Goal: Information Seeking & Learning: Learn about a topic

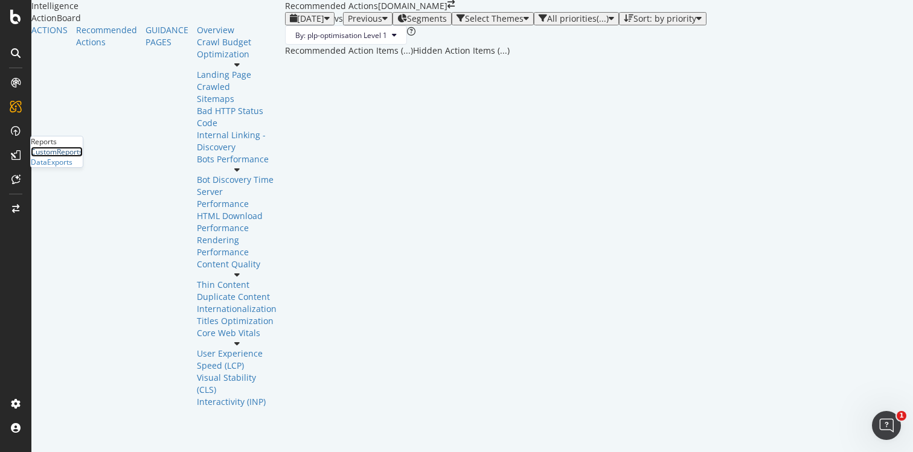
click at [73, 157] on div "CustomReports" at bounding box center [57, 152] width 52 height 10
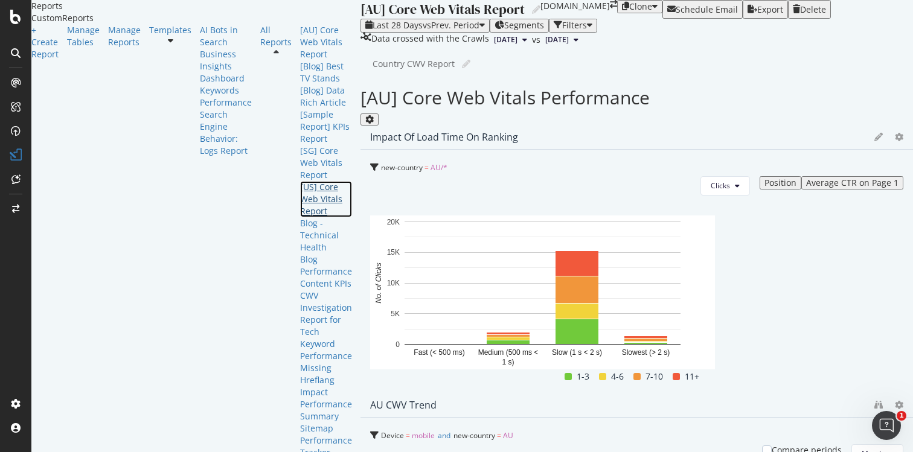
click at [300, 217] on div "[US] Core Web Vitals Report" at bounding box center [326, 199] width 52 height 36
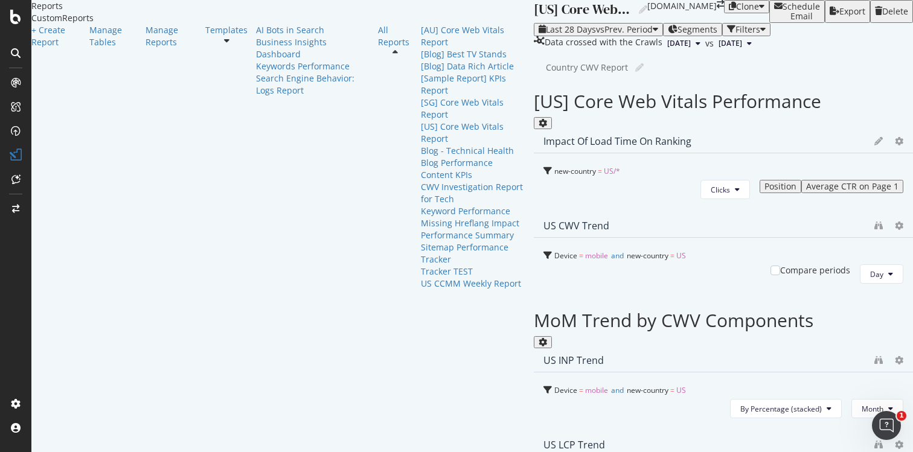
scroll to position [10, 0]
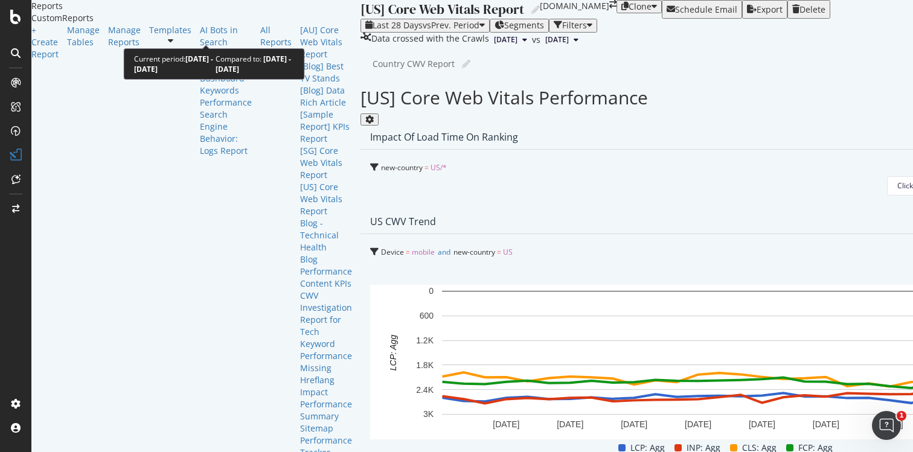
click at [479, 30] on icon "button" at bounding box center [481, 26] width 5 height 10
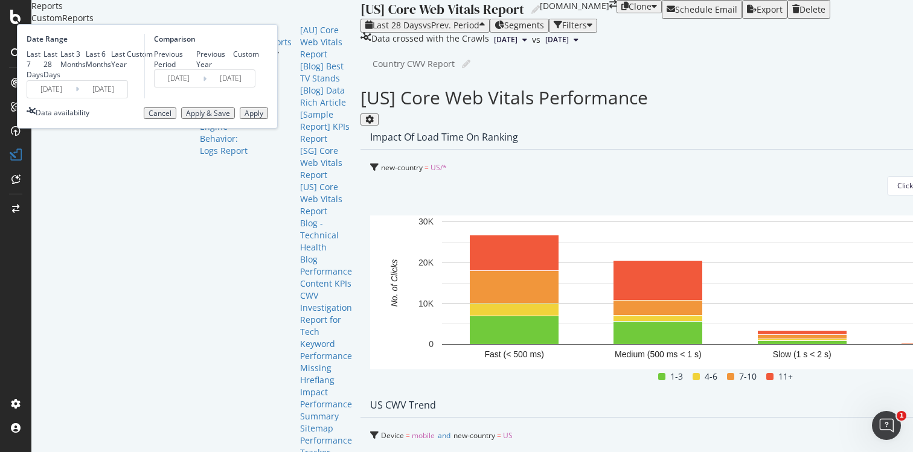
click at [127, 59] on div "Custom" at bounding box center [127, 54] width 0 height 10
click at [75, 98] on input "2025/08/21" at bounding box center [51, 89] width 48 height 17
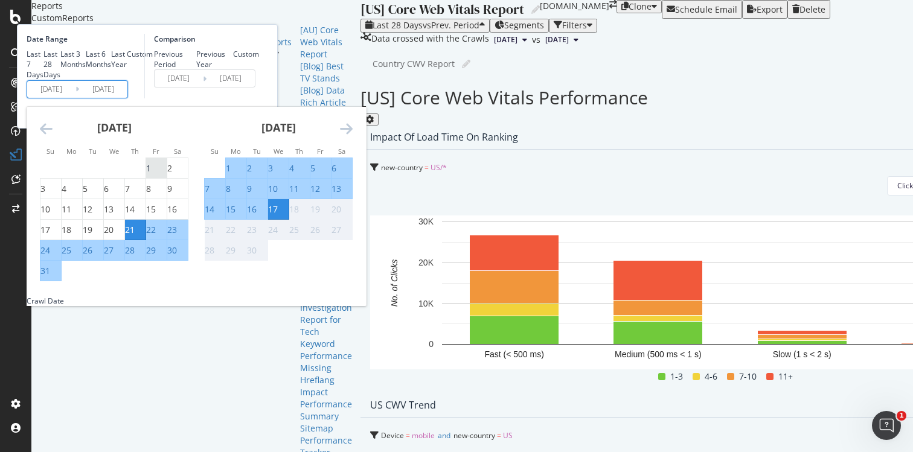
click at [151, 174] on div "1" at bounding box center [148, 168] width 5 height 12
type input "2025/08/01"
type input "2025/06/14"
type input "2025/07/31"
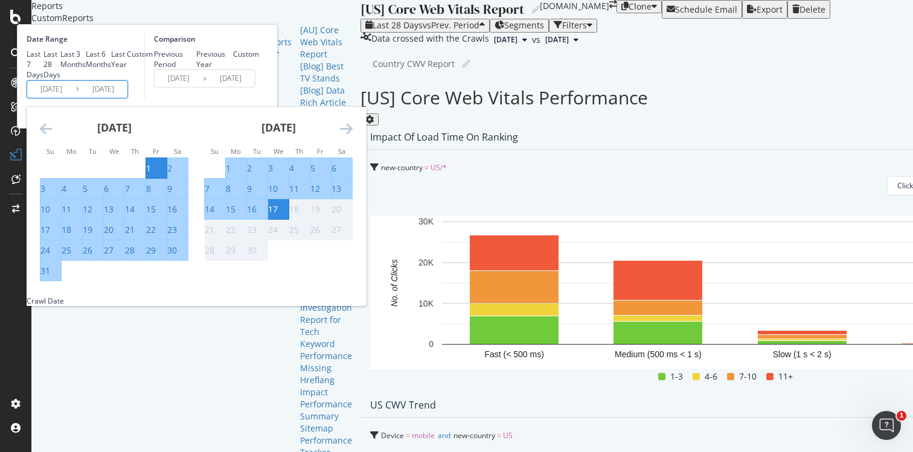
click at [50, 277] on div "31" at bounding box center [45, 271] width 10 height 12
type input "2025/08/31"
type input "2025/07/01"
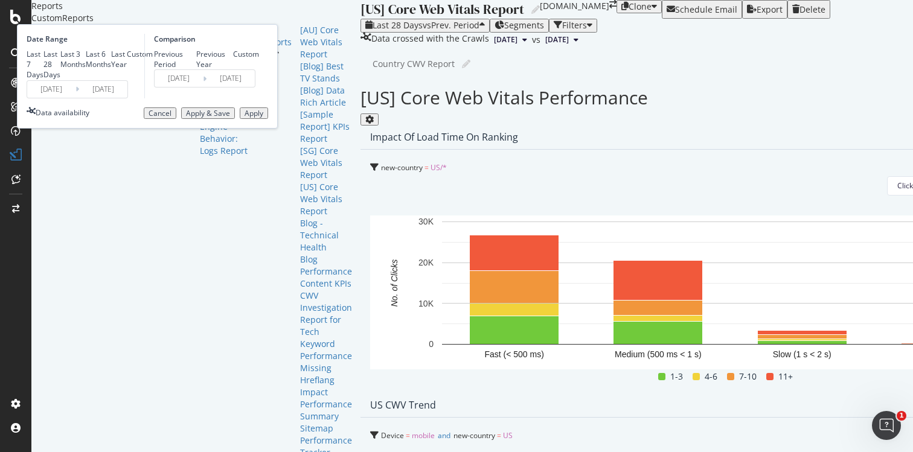
click at [263, 118] on div "Apply" at bounding box center [253, 113] width 19 height 8
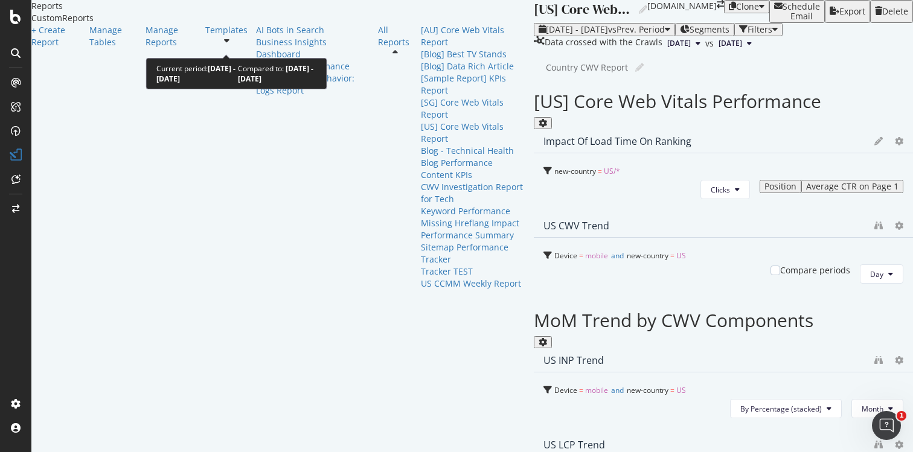
click at [608, 35] on span "vs Prev. Period" at bounding box center [636, 29] width 57 height 11
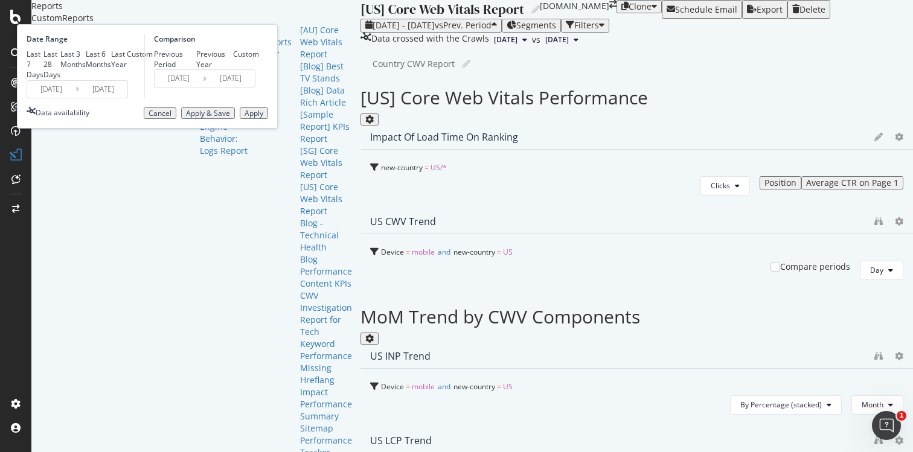
click at [86, 69] on div "Last 6 Months" at bounding box center [86, 59] width 0 height 21
type input "2025/03/18"
type input "2025/09/17"
type input "2024/09/15"
type input "2025/03/17"
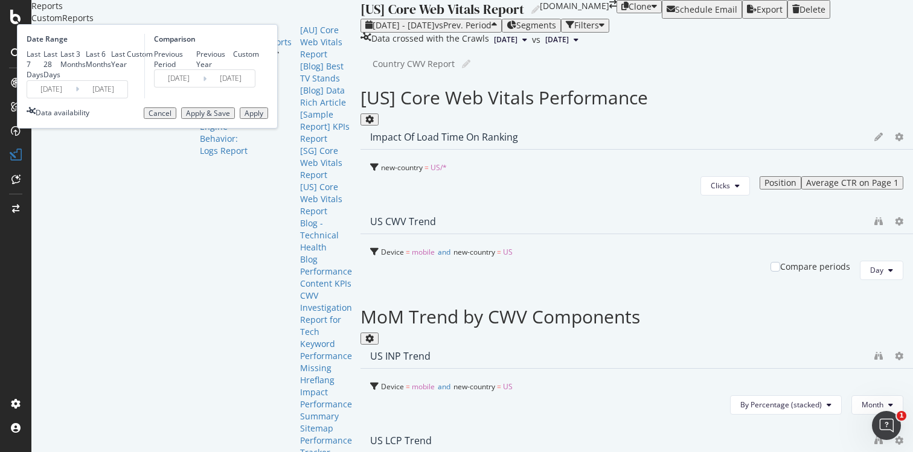
click at [263, 118] on div "Apply" at bounding box center [253, 113] width 19 height 8
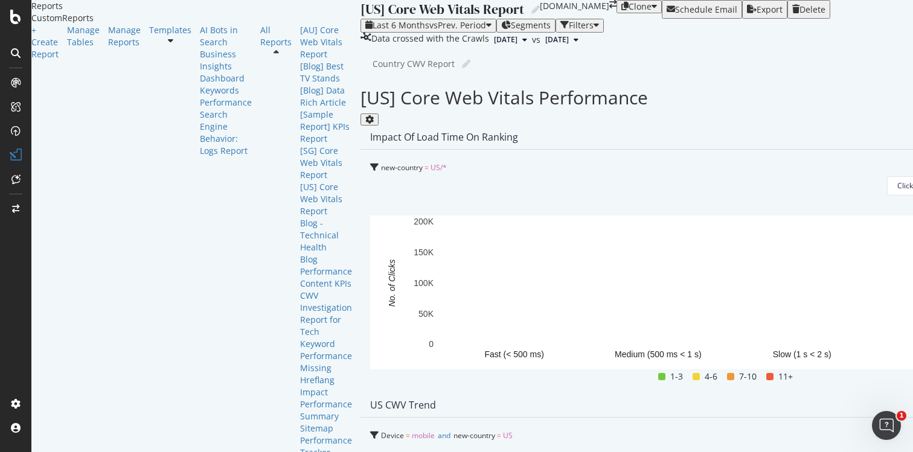
scroll to position [316, 0]
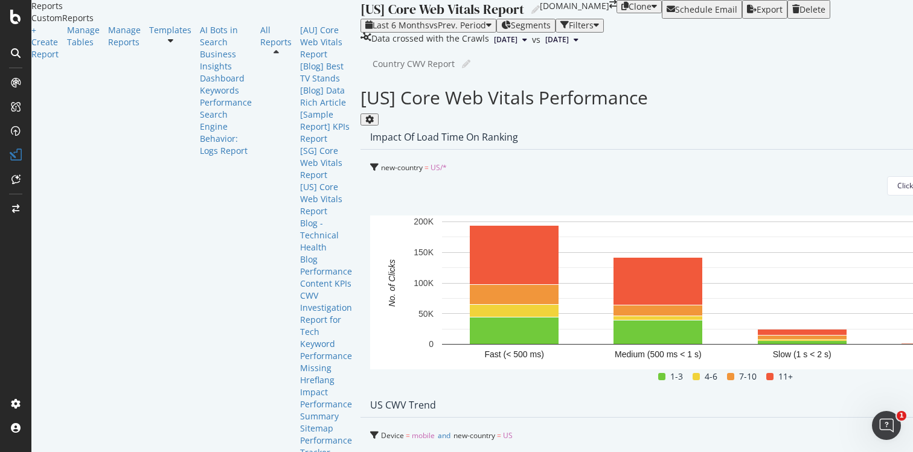
click at [370, 399] on div "US CWV Trend" at bounding box center [403, 405] width 66 height 12
click at [394, 427] on div "Device = mobile and new-country = US Compare periods Week" at bounding box center [729, 445] width 719 height 36
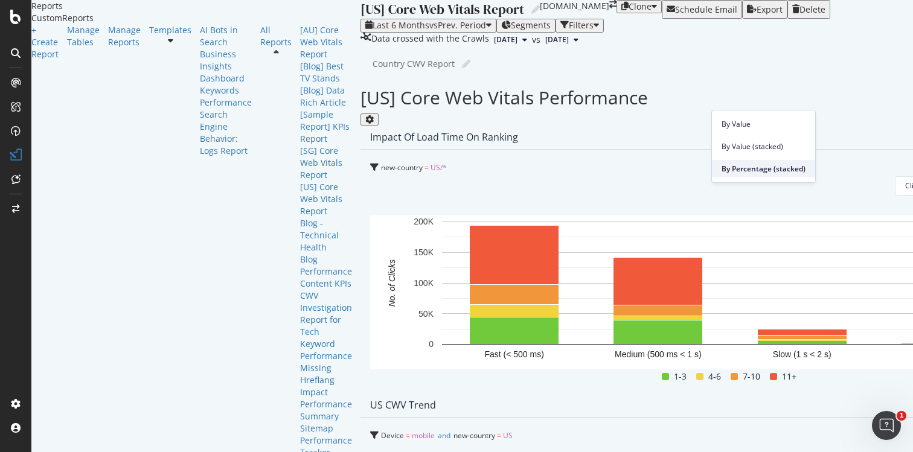
click at [762, 167] on span "By Percentage (stacked)" at bounding box center [763, 169] width 84 height 11
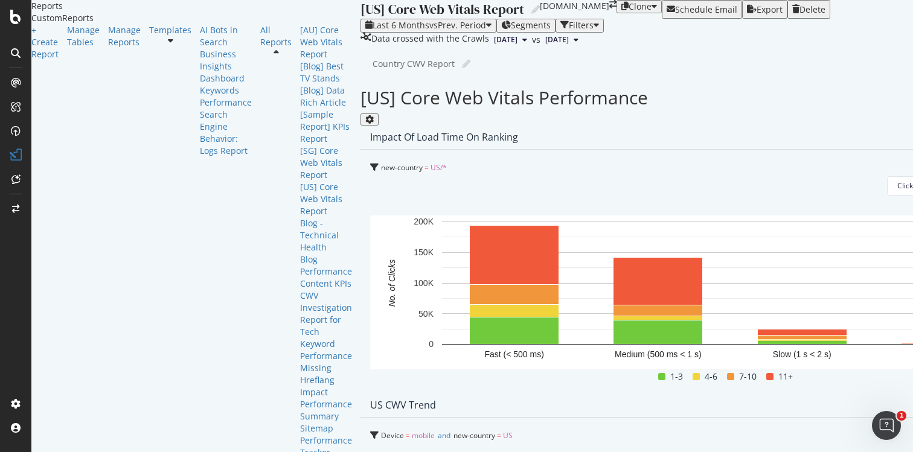
scroll to position [716, 0]
click at [13, 26] on div at bounding box center [15, 226] width 31 height 452
click at [14, 21] on icon at bounding box center [15, 17] width 11 height 14
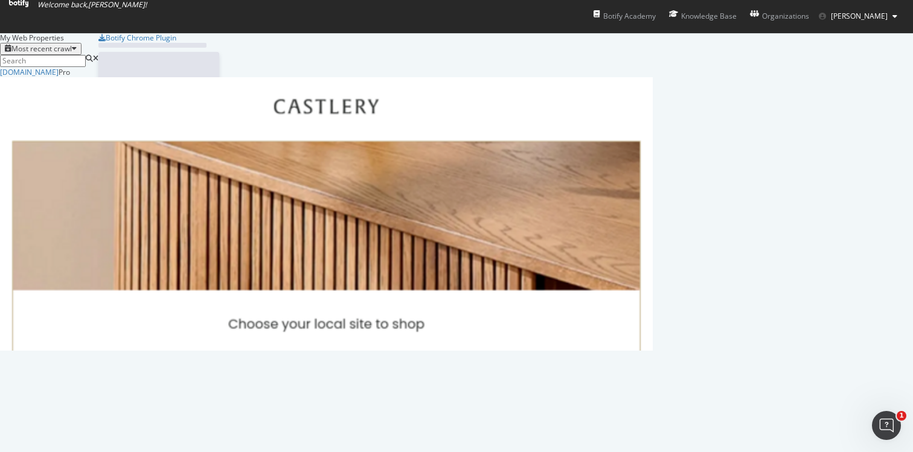
scroll to position [452, 913]
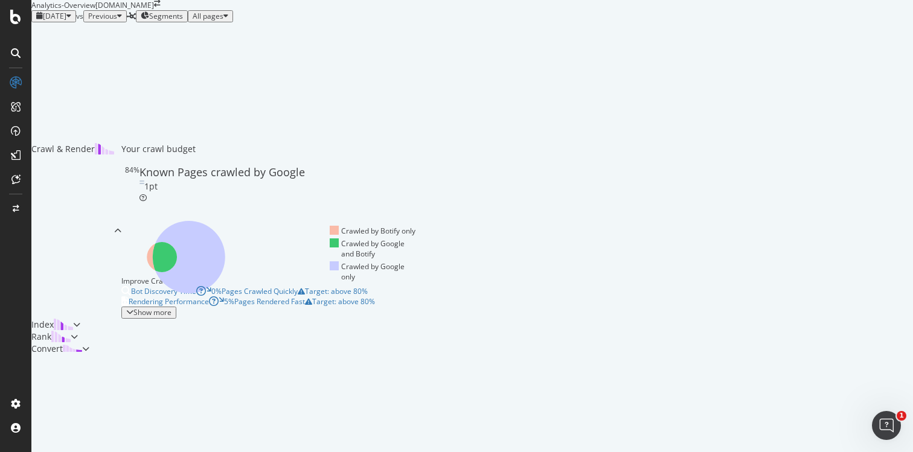
click at [71, 21] on icon "button" at bounding box center [68, 16] width 5 height 8
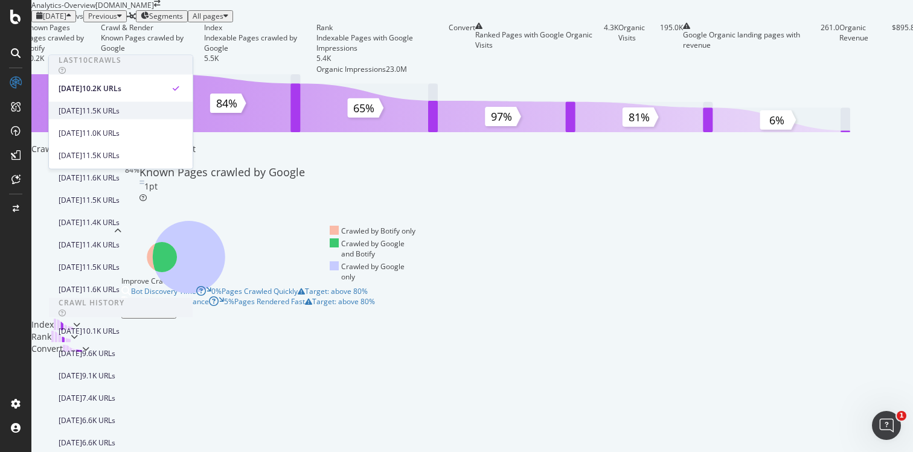
click at [82, 112] on div "2025 Sep. 7th" at bounding box center [71, 110] width 24 height 11
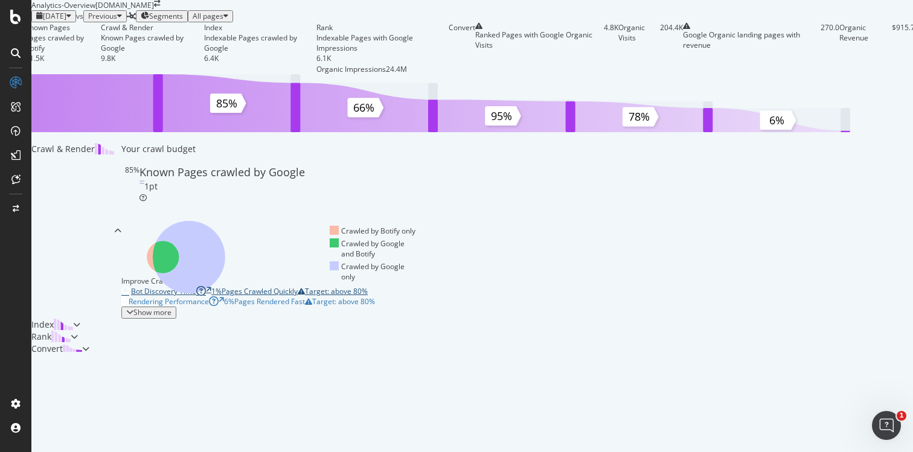
scroll to position [366, 0]
click at [133, 308] on div "Show more" at bounding box center [152, 312] width 38 height 8
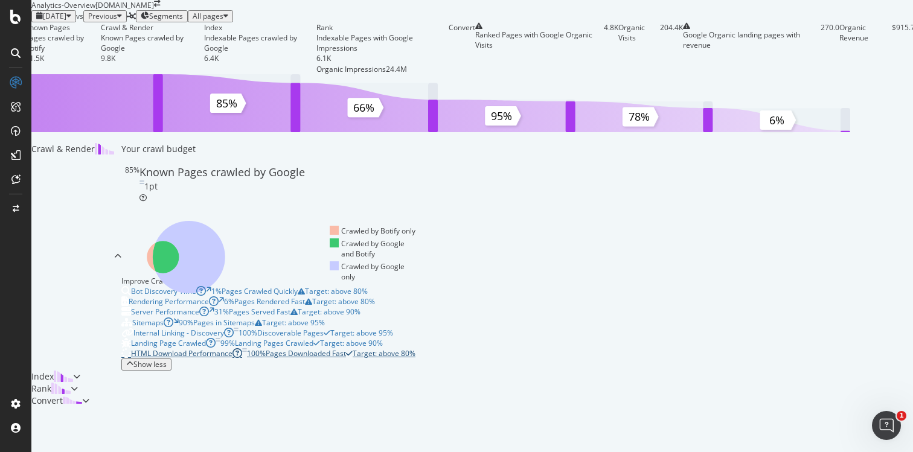
scroll to position [0, 0]
click at [80, 371] on div "Index" at bounding box center [55, 377] width 49 height 12
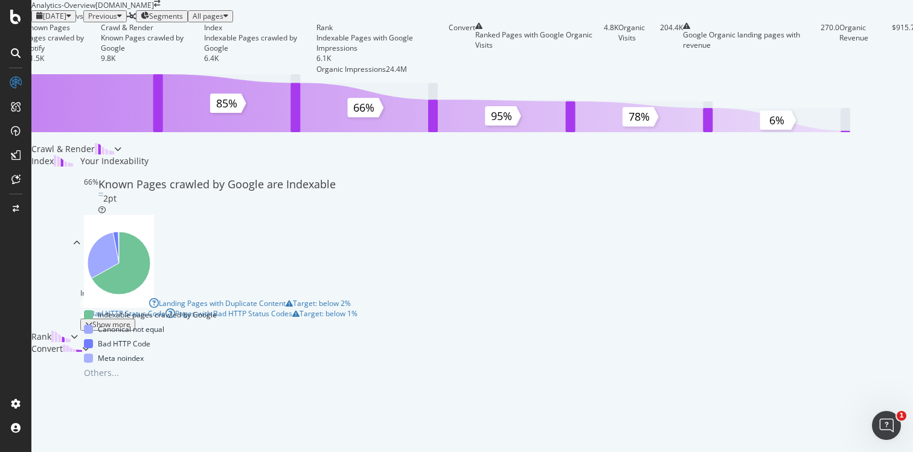
scroll to position [470, 0]
click at [97, 320] on div "Show more" at bounding box center [111, 324] width 38 height 8
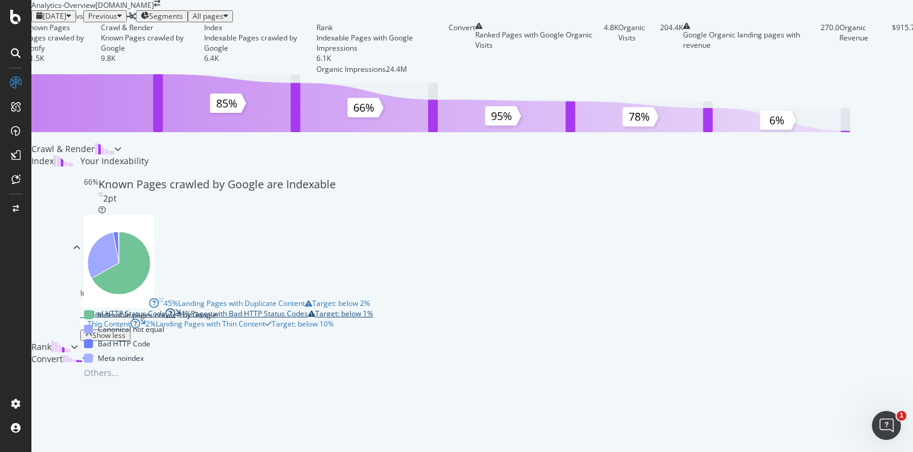
scroll to position [0, 0]
click at [67, 109] on div "ActionBoard" at bounding box center [52, 103] width 42 height 10
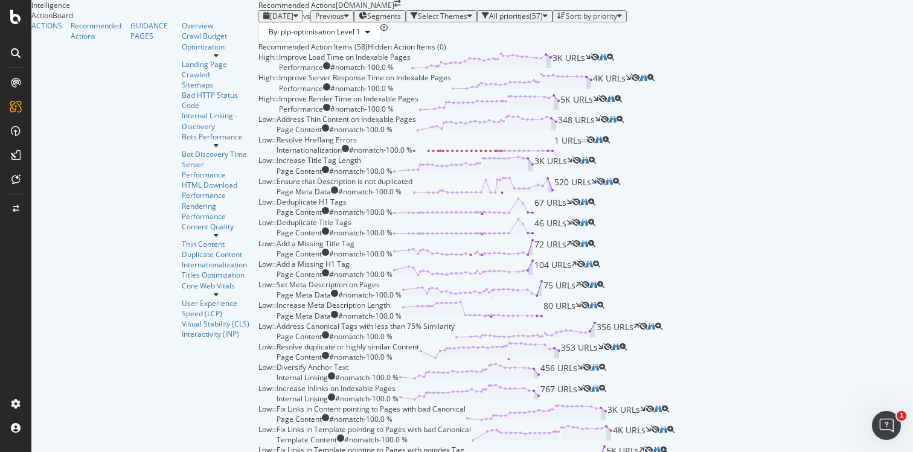
scroll to position [474, 0]
click at [588, 240] on icon "binoculars" at bounding box center [584, 243] width 7 height 7
click at [62, 84] on div "Overview" at bounding box center [46, 79] width 31 height 10
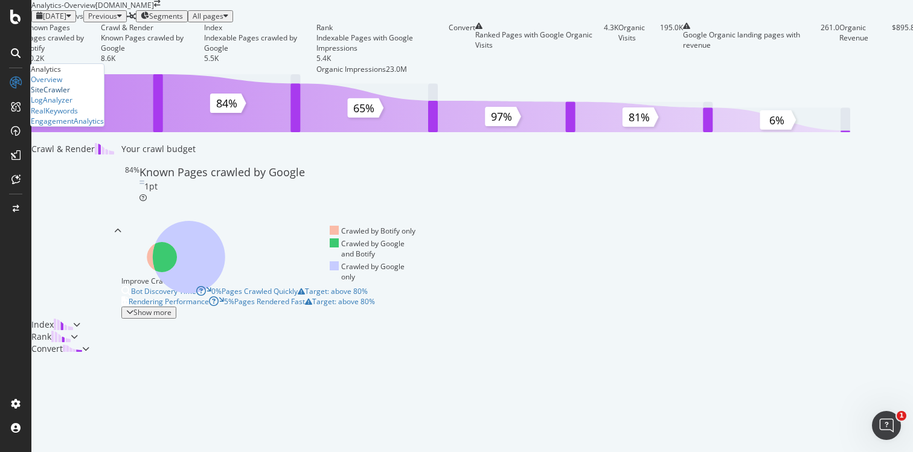
click at [70, 95] on div "SiteCrawler" at bounding box center [50, 89] width 39 height 10
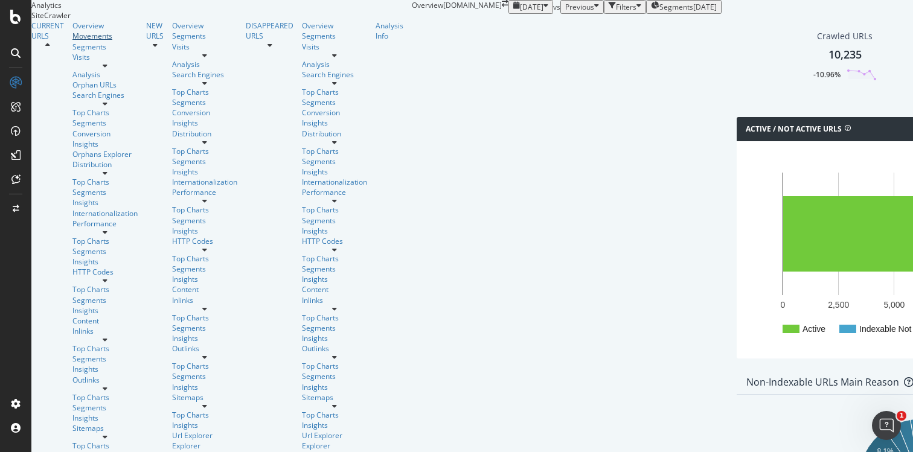
click at [72, 41] on div "Movements" at bounding box center [104, 36] width 65 height 10
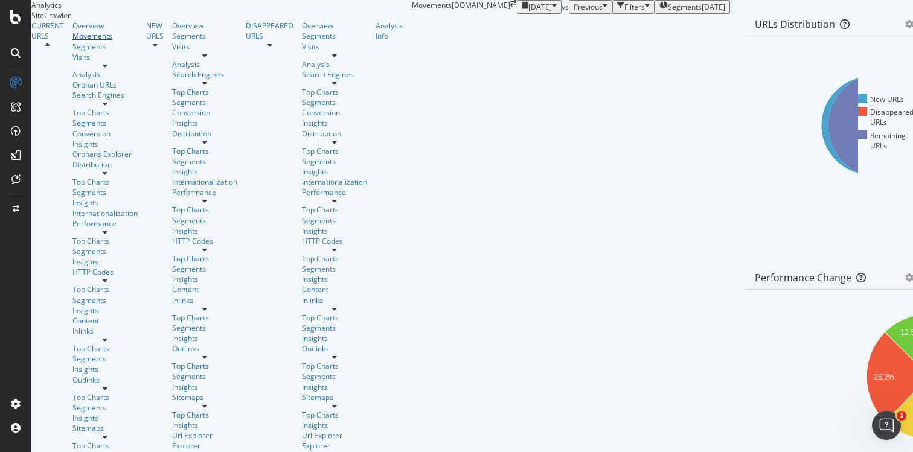
scroll to position [514, 0]
click at [72, 52] on div "Segments" at bounding box center [104, 47] width 65 height 10
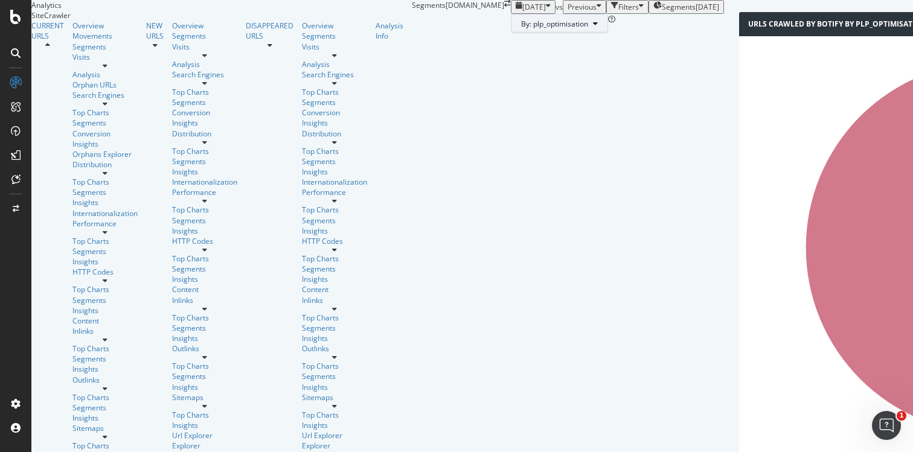
click at [521, 29] on span "By: plp_optimisation" at bounding box center [554, 24] width 67 height 10
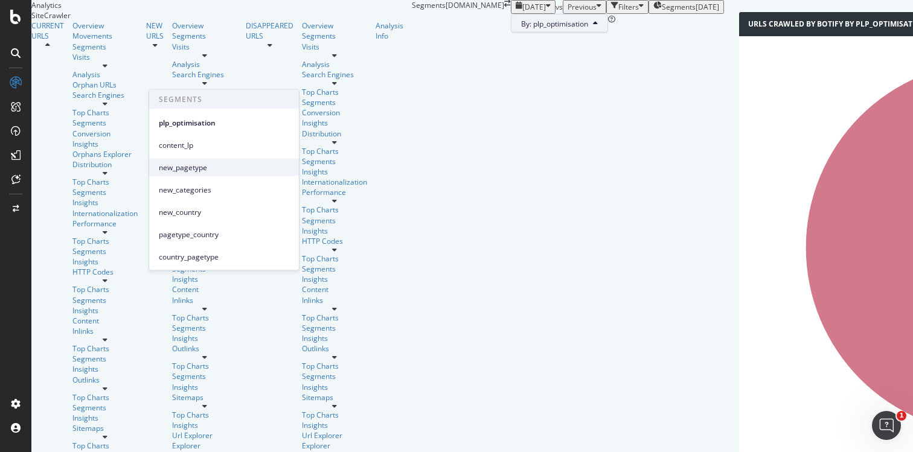
click at [193, 168] on span "new_pagetype" at bounding box center [224, 167] width 130 height 11
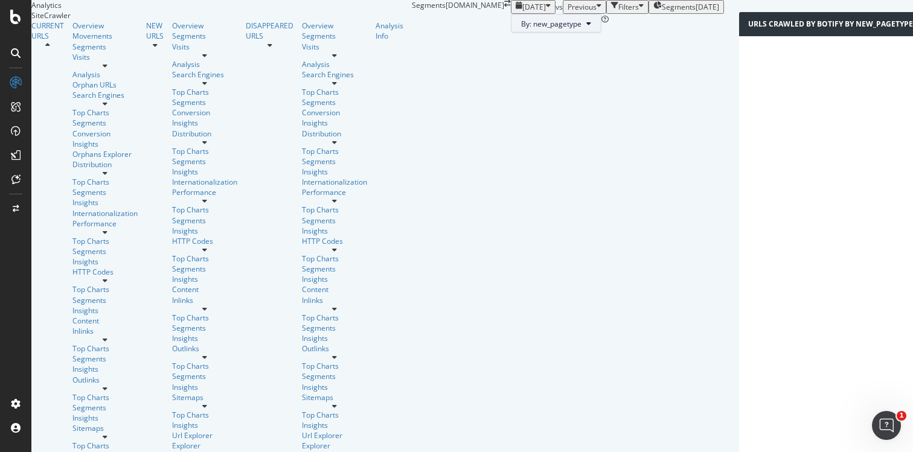
click at [586, 27] on icon at bounding box center [588, 23] width 5 height 7
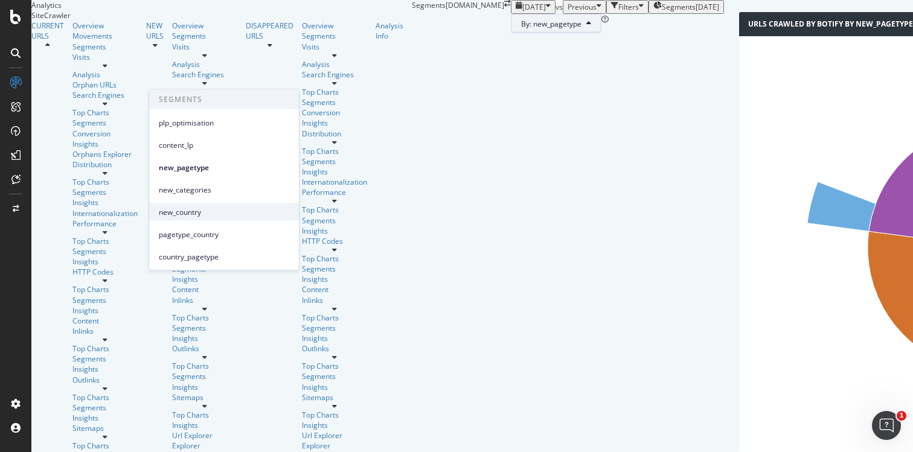
click at [204, 208] on span "new_country" at bounding box center [224, 211] width 130 height 11
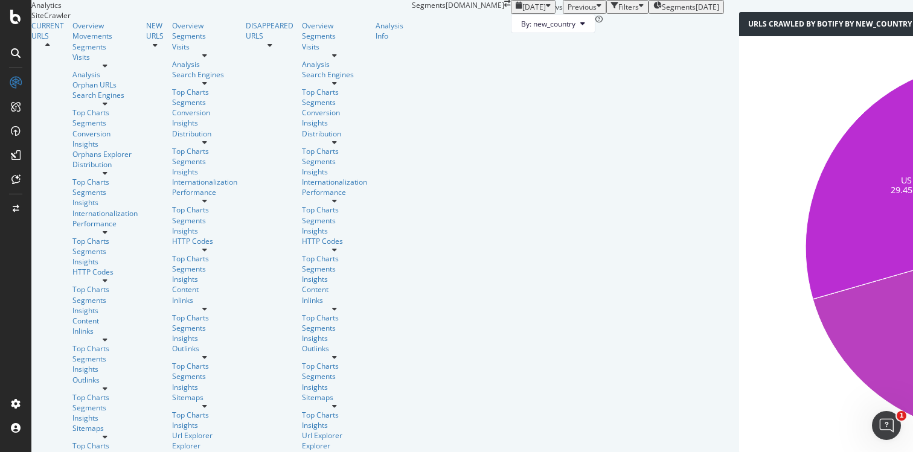
click at [107, 69] on icon at bounding box center [105, 65] width 5 height 7
click at [72, 90] on div "Orphan URLs" at bounding box center [104, 85] width 65 height 10
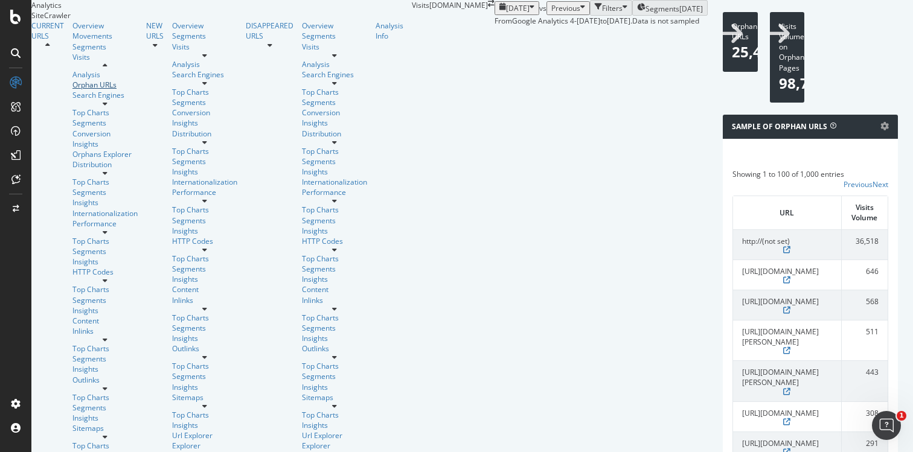
scroll to position [275, 0]
drag, startPoint x: 164, startPoint y: 379, endPoint x: 621, endPoint y: 378, distance: 456.9
drag, startPoint x: 454, startPoint y: 401, endPoint x: 184, endPoint y: 404, distance: 269.8
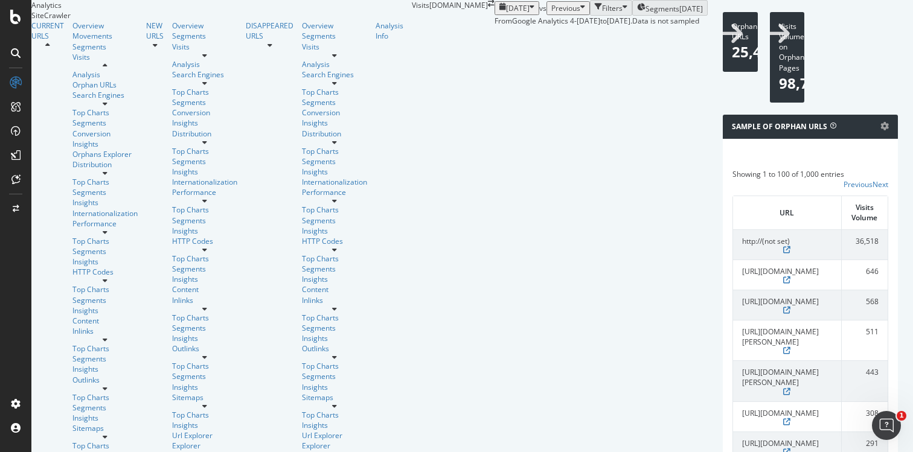
scroll to position [432, 0]
drag, startPoint x: 164, startPoint y: 320, endPoint x: 321, endPoint y: 318, distance: 157.5
drag, startPoint x: 166, startPoint y: 249, endPoint x: 339, endPoint y: 252, distance: 173.2
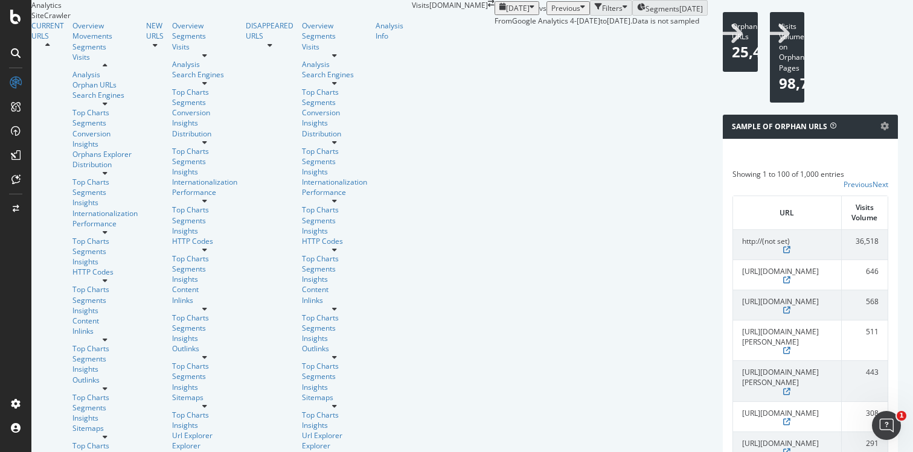
click at [72, 80] on div "Analysis" at bounding box center [104, 74] width 65 height 10
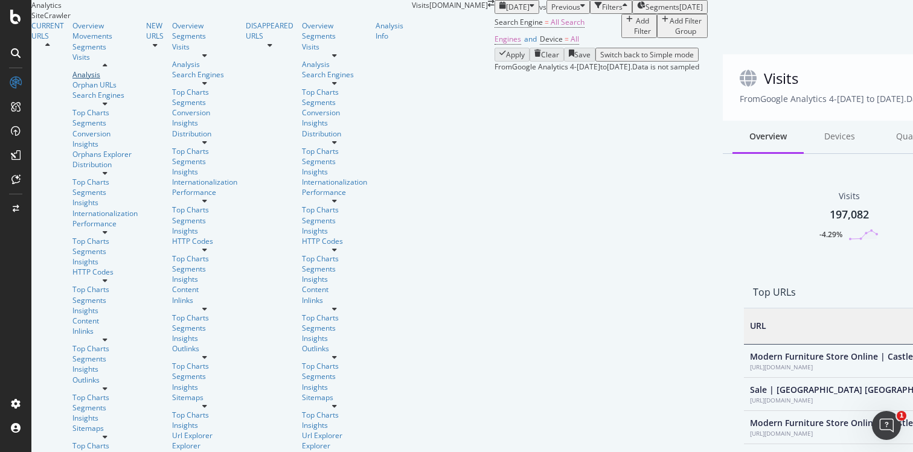
scroll to position [222, 0]
click at [72, 100] on div "Search Engines" at bounding box center [104, 95] width 65 height 10
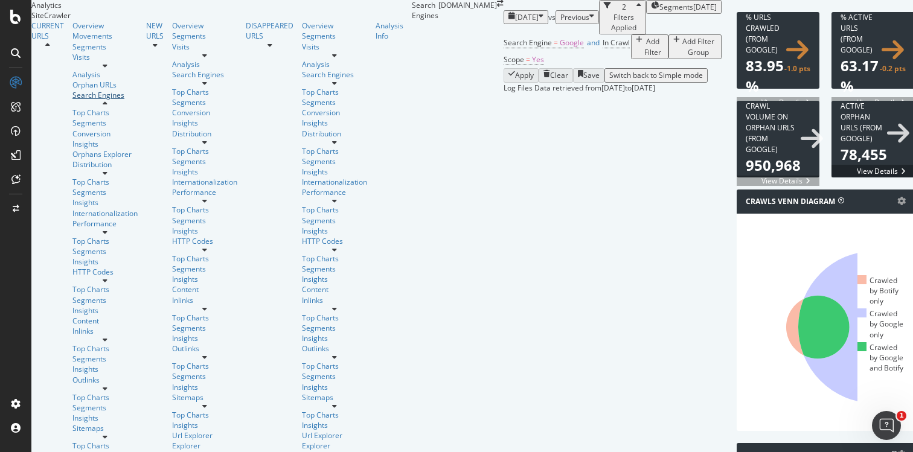
scroll to position [40, 0]
click at [107, 336] on icon at bounding box center [105, 339] width 5 height 7
click at [74, 343] on div "Top Charts" at bounding box center [104, 348] width 65 height 10
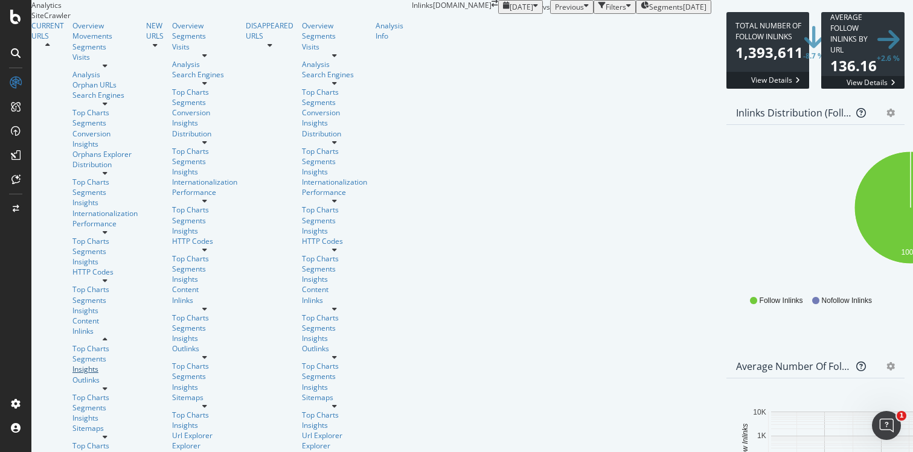
click at [72, 364] on div "Insights" at bounding box center [104, 369] width 65 height 10
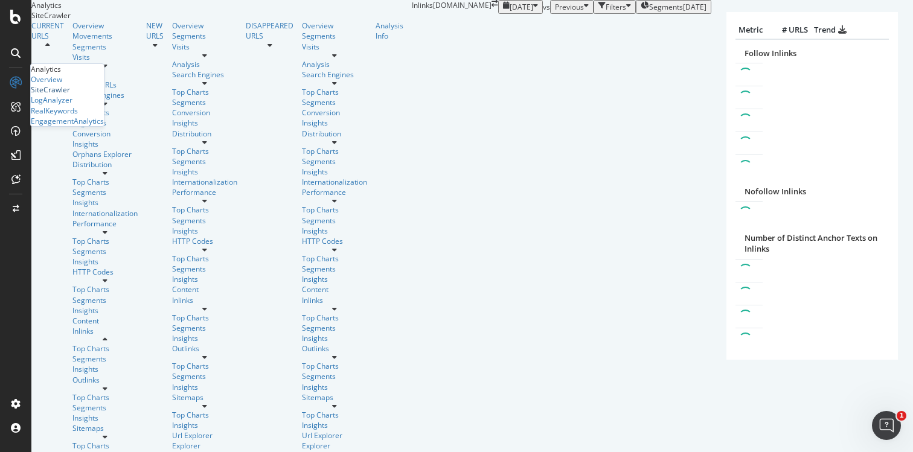
click at [66, 95] on div "SiteCrawler" at bounding box center [50, 89] width 39 height 10
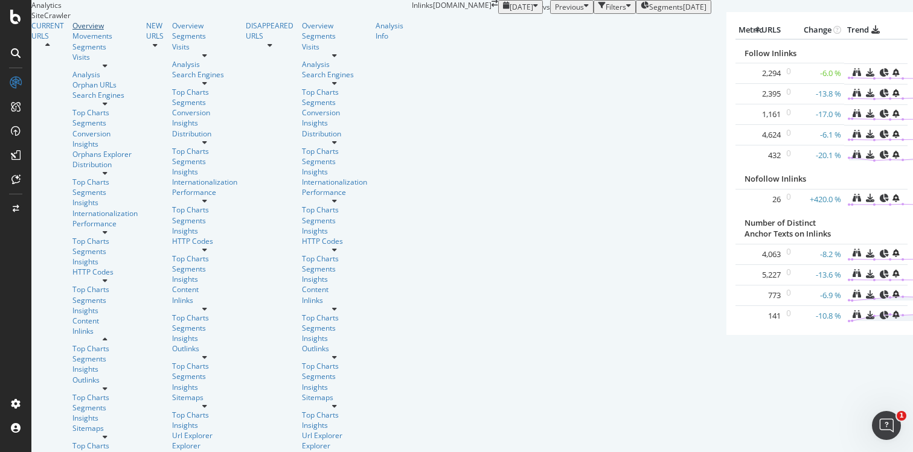
click at [72, 31] on div "Overview" at bounding box center [104, 26] width 65 height 10
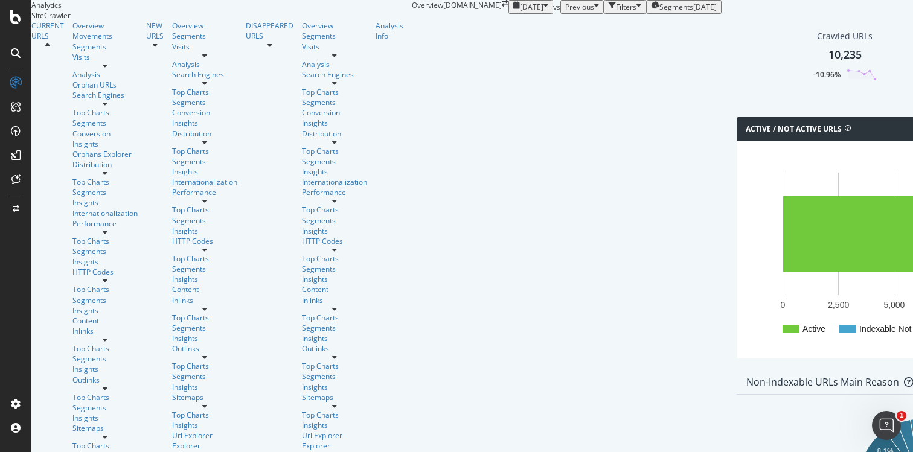
click at [828, 63] on div "10,235" at bounding box center [844, 55] width 33 height 16
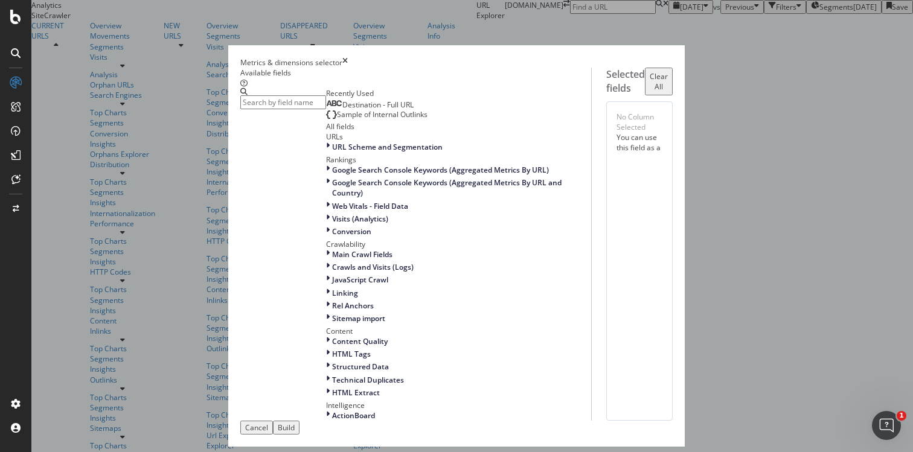
click at [348, 57] on icon "times" at bounding box center [344, 62] width 5 height 10
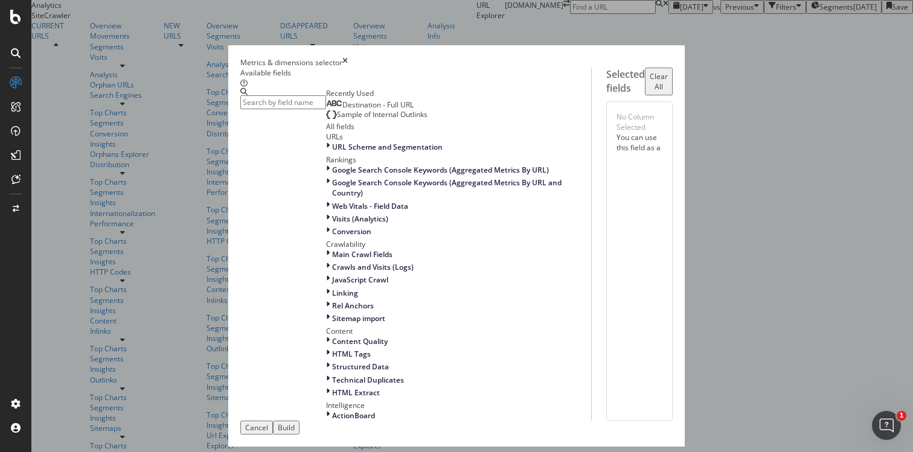
click at [284, 109] on input "modal" at bounding box center [283, 102] width 86 height 14
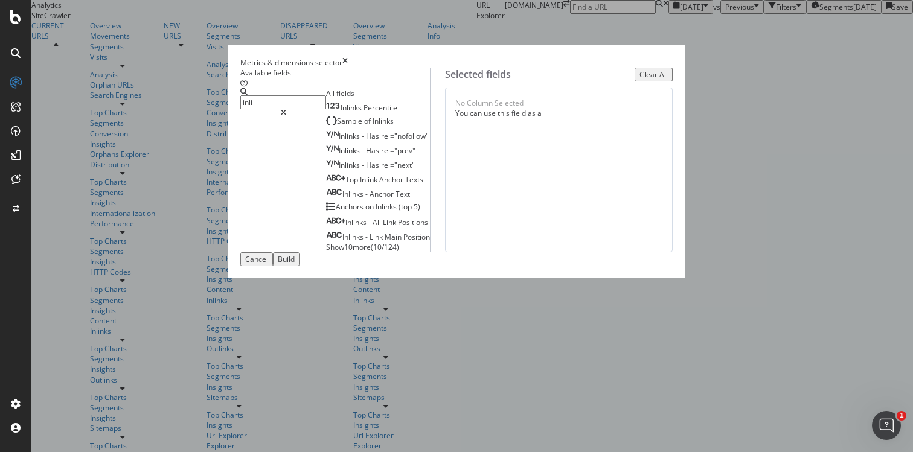
click at [326, 252] on span "Show 10 more" at bounding box center [348, 247] width 45 height 10
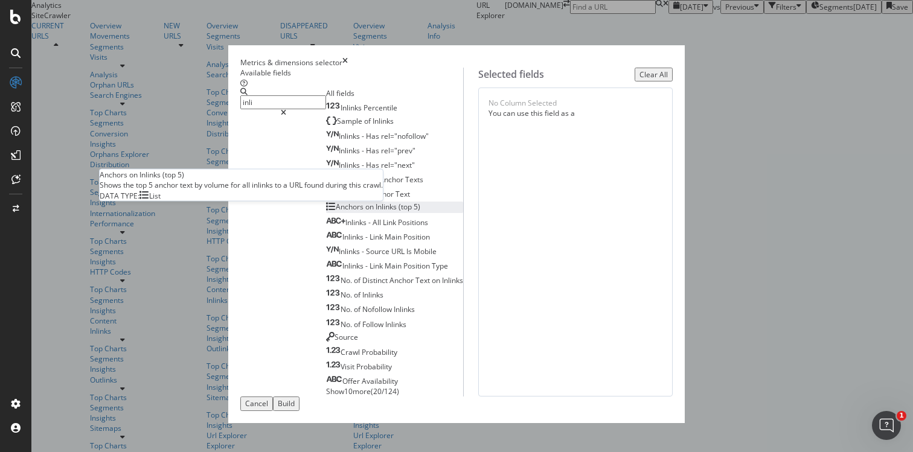
scroll to position [91, 0]
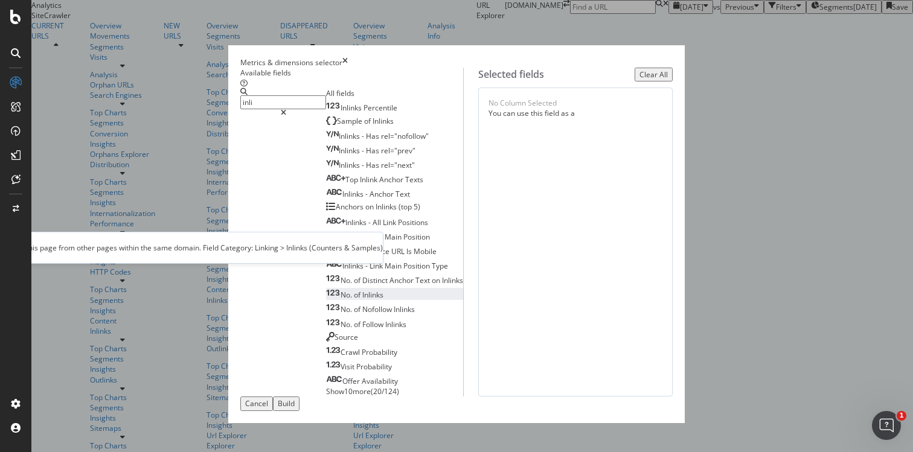
click at [362, 290] on span "Inlinks" at bounding box center [372, 295] width 21 height 10
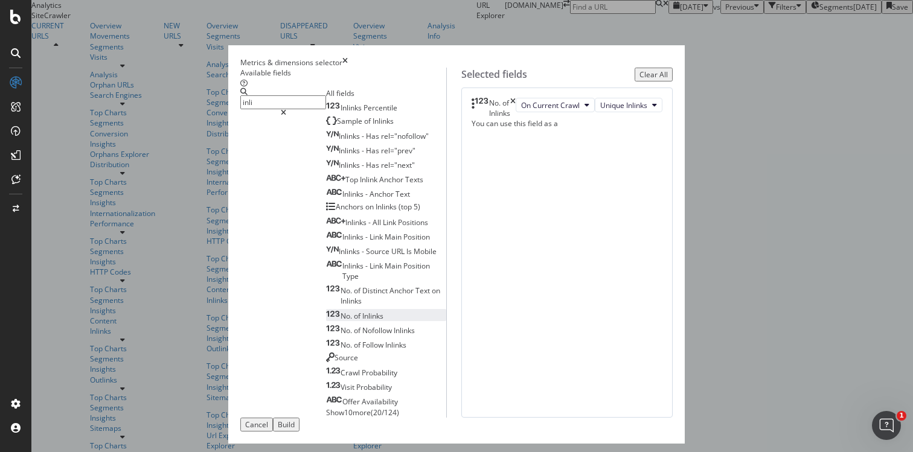
click at [326, 407] on span "Show 10 more" at bounding box center [348, 412] width 45 height 10
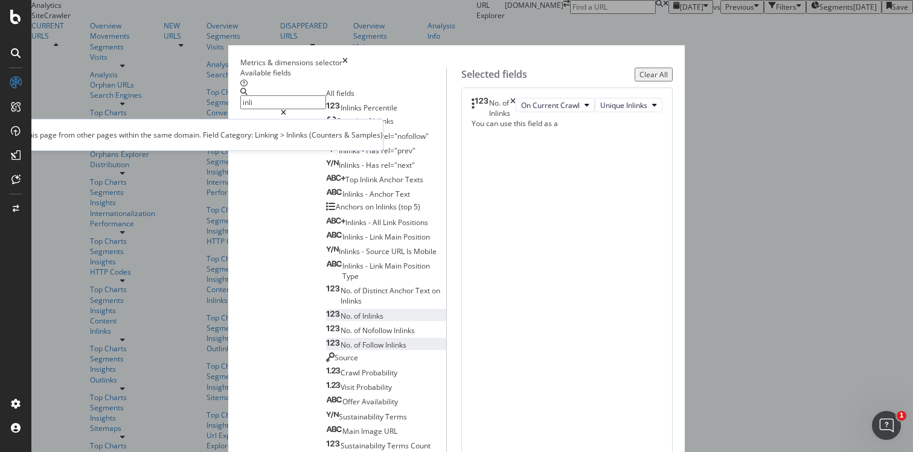
scroll to position [240, 0]
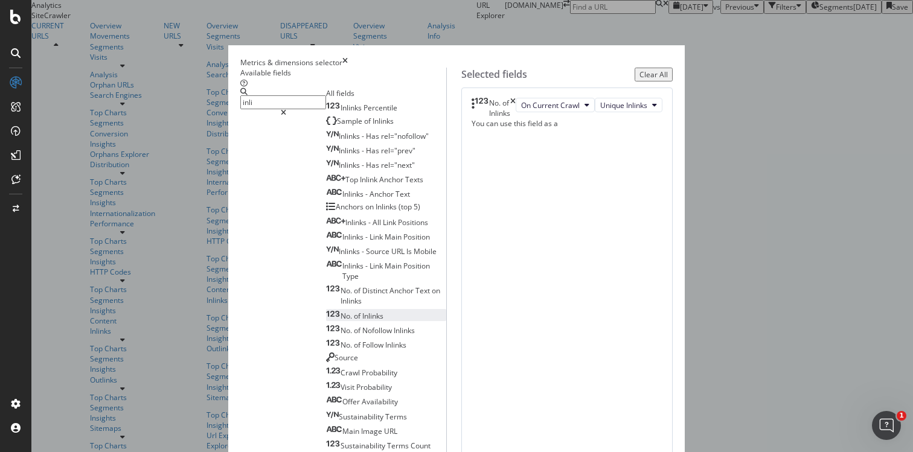
click at [273, 107] on input "inli" at bounding box center [283, 102] width 86 height 14
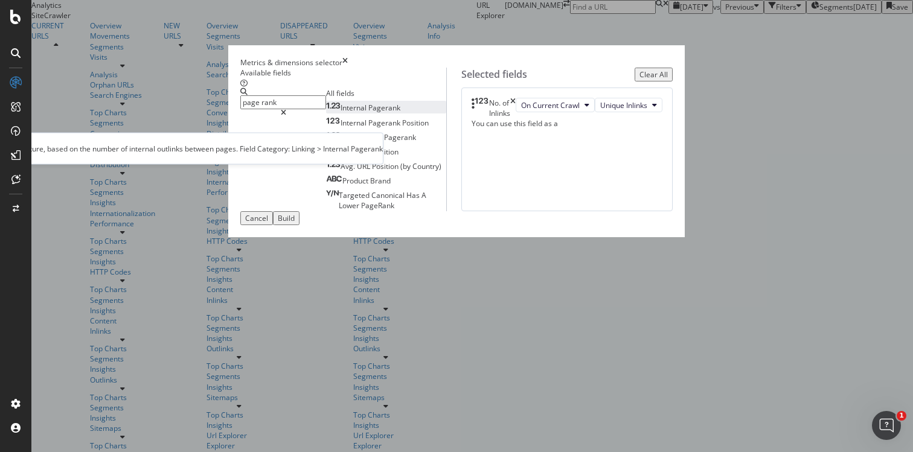
type input "page rank"
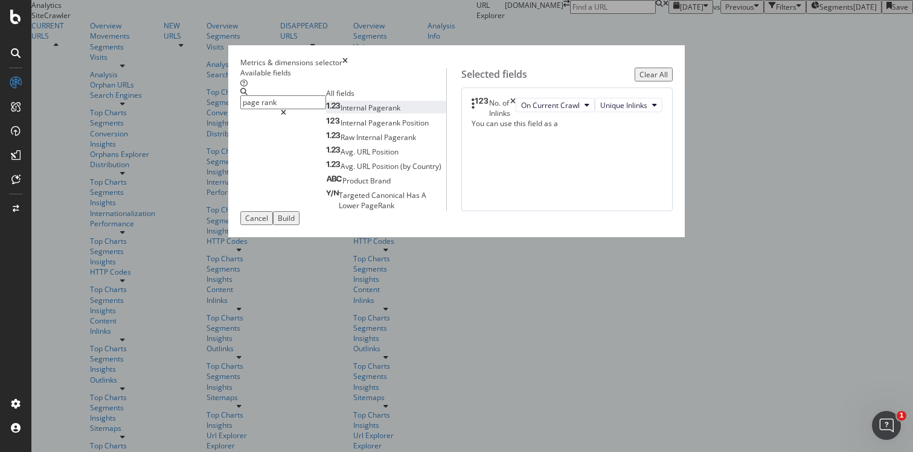
click at [368, 113] on span "Pagerank" at bounding box center [384, 108] width 32 height 10
click at [295, 223] on div "Build" at bounding box center [286, 218] width 17 height 10
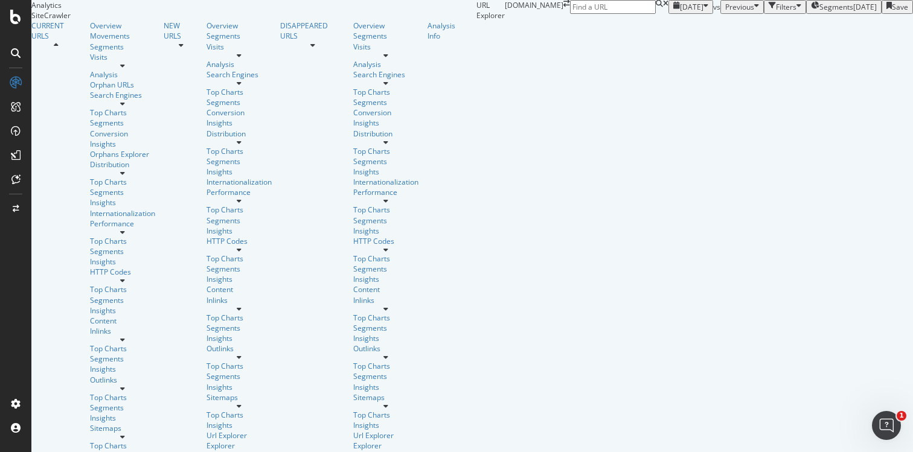
click at [776, 12] on div "Filters" at bounding box center [786, 7] width 21 height 10
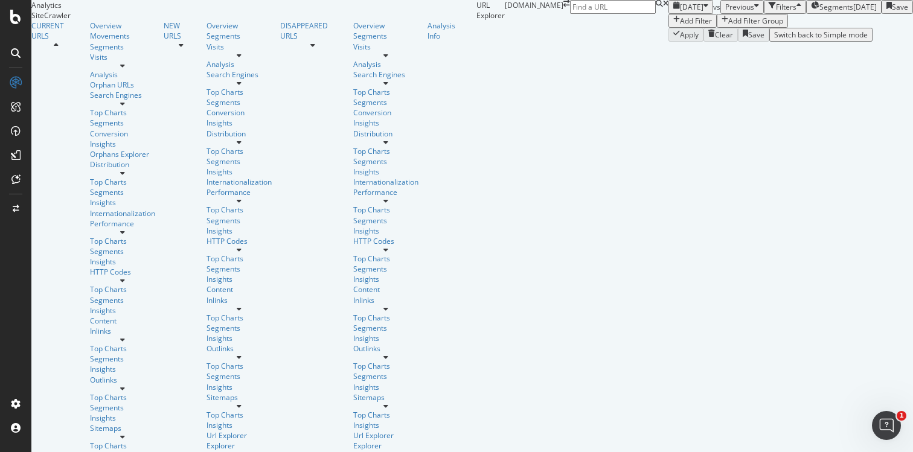
click at [728, 26] on div "Add Filter Group" at bounding box center [755, 21] width 55 height 10
click at [796, 12] on div "button" at bounding box center [798, 7] width 5 height 10
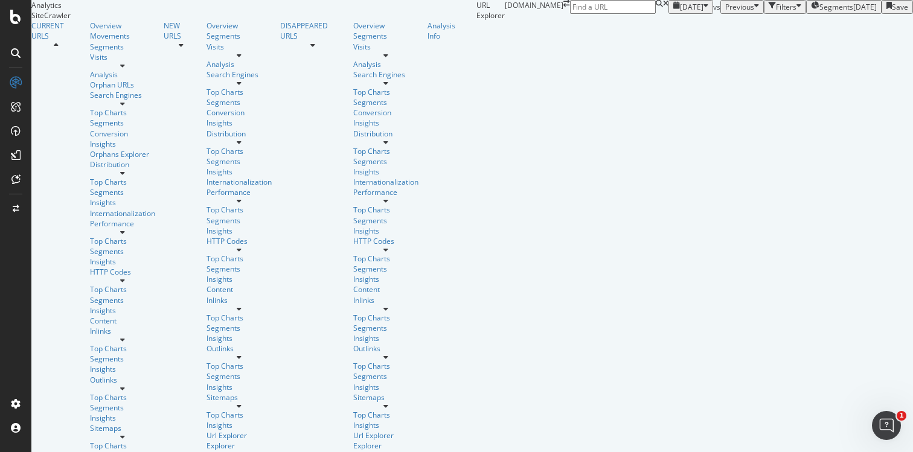
click at [819, 12] on span "Segments" at bounding box center [836, 7] width 34 height 10
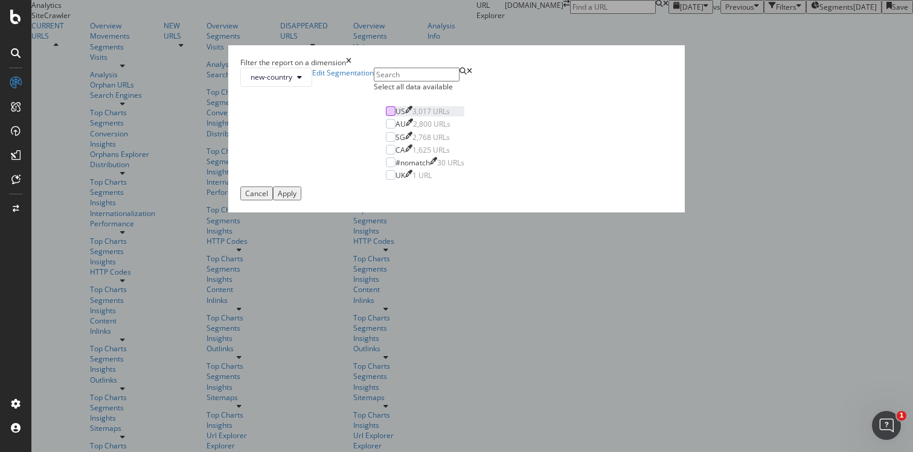
click at [386, 116] on div "modal" at bounding box center [391, 111] width 10 height 10
click at [296, 199] on div "Apply" at bounding box center [287, 193] width 19 height 10
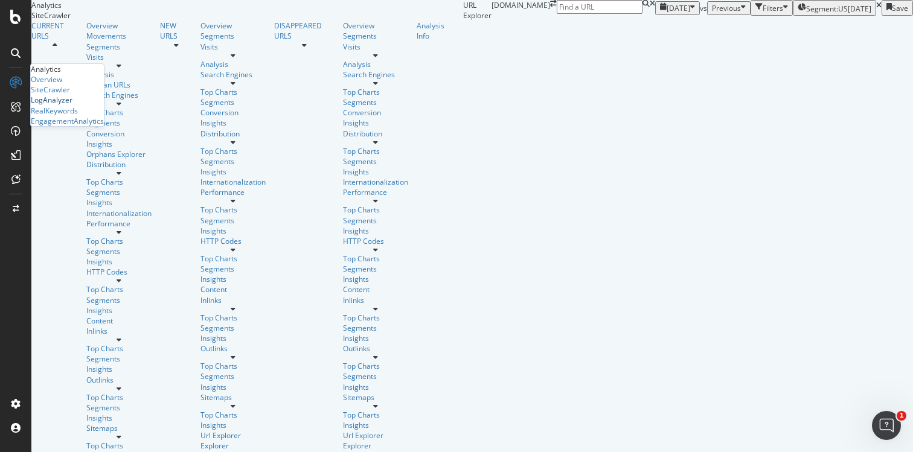
click at [68, 105] on div "LogAnalyzer" at bounding box center [52, 100] width 42 height 10
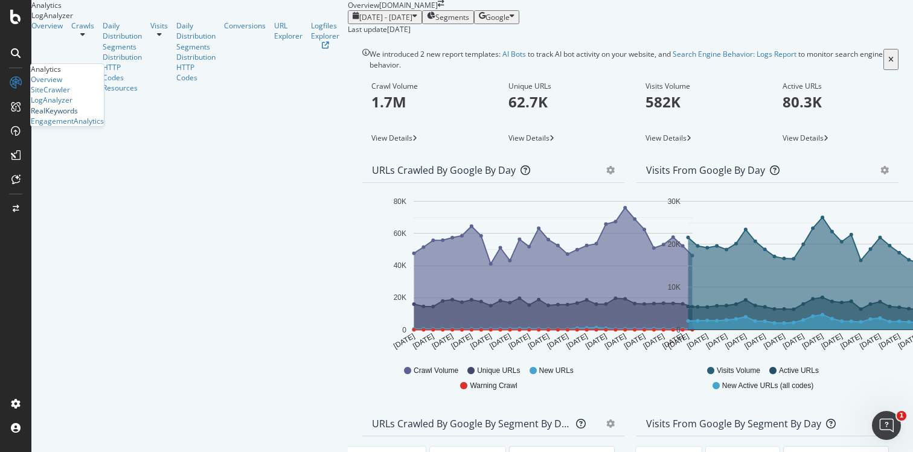
click at [69, 116] on div "RealKeywords" at bounding box center [54, 111] width 47 height 10
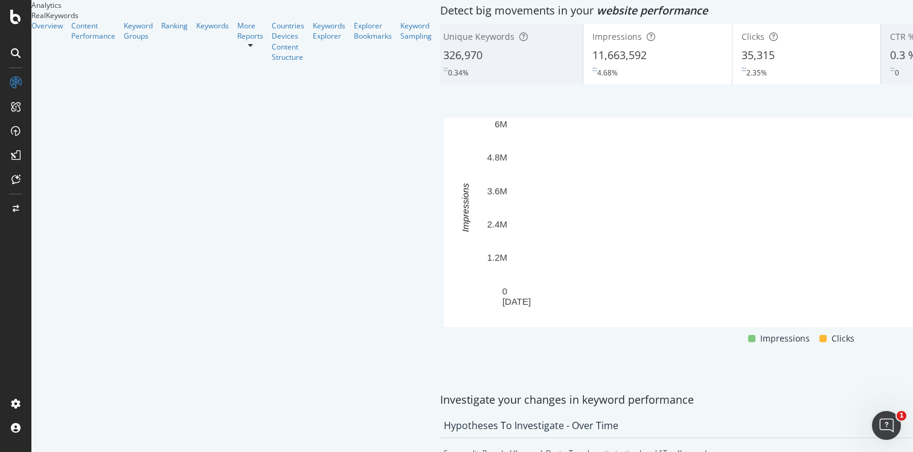
scroll to position [475, 0]
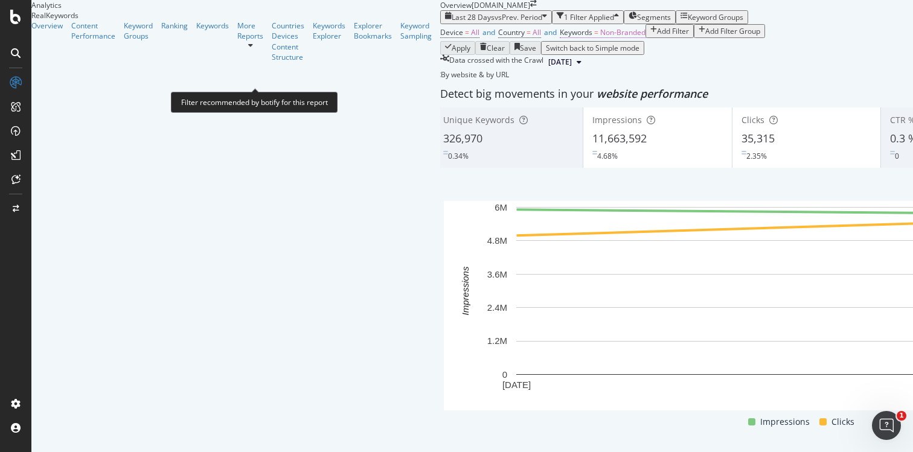
click at [600, 37] on span "Non-Branded" at bounding box center [622, 32] width 45 height 10
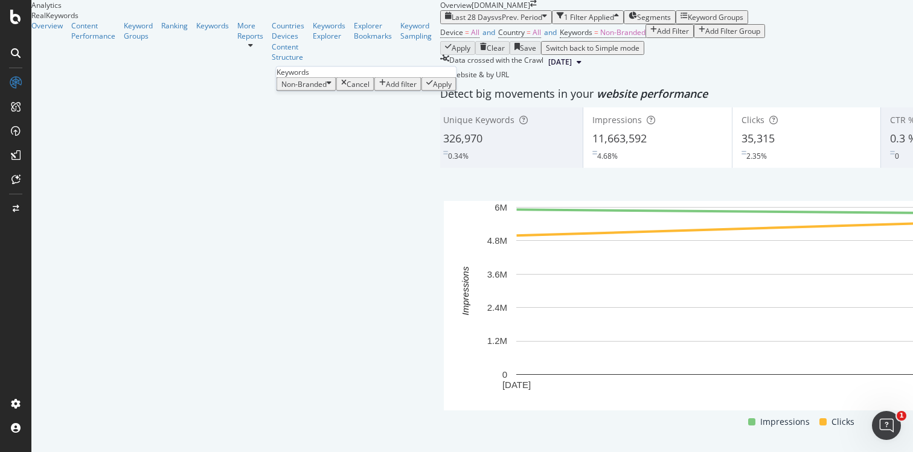
click at [474, 41] on div "Device = All and Country = All and Keywords = Non-Branded Add Filter Add Filter…" at bounding box center [806, 32] width 732 height 17
click at [657, 36] on div "Add Filter" at bounding box center [673, 31] width 32 height 10
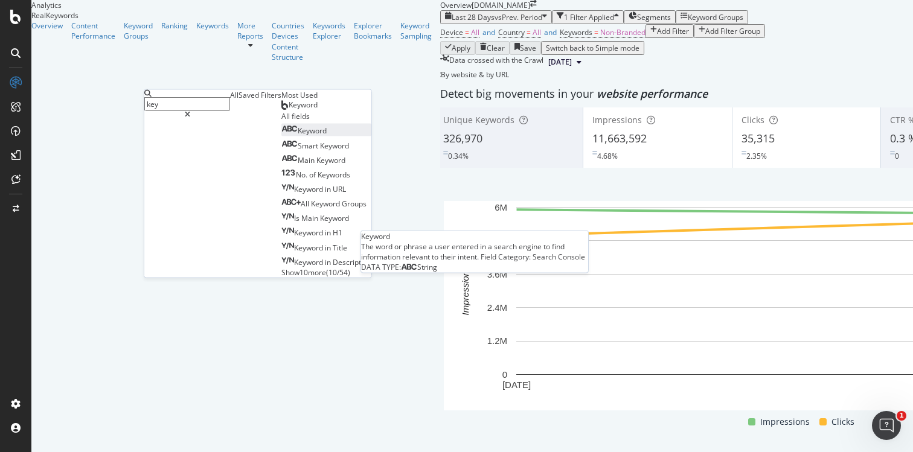
type input "key"
click at [298, 136] on span "Keyword" at bounding box center [312, 131] width 29 height 10
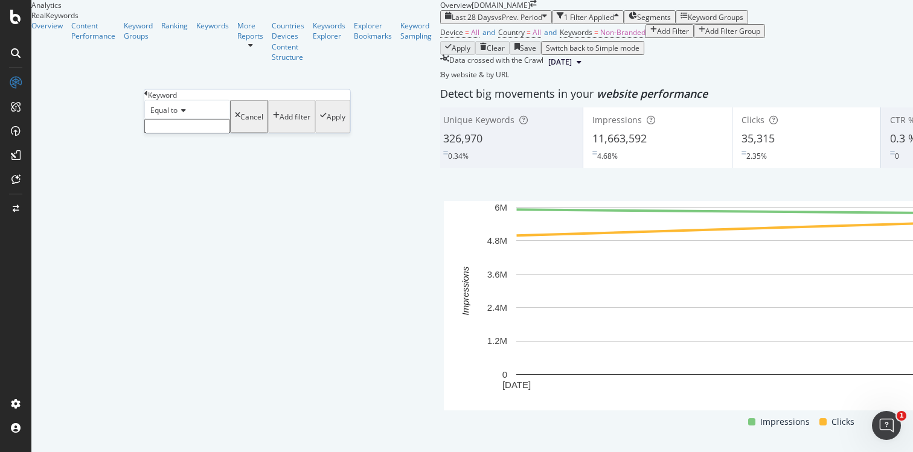
click at [177, 115] on span "Equal to" at bounding box center [163, 110] width 27 height 10
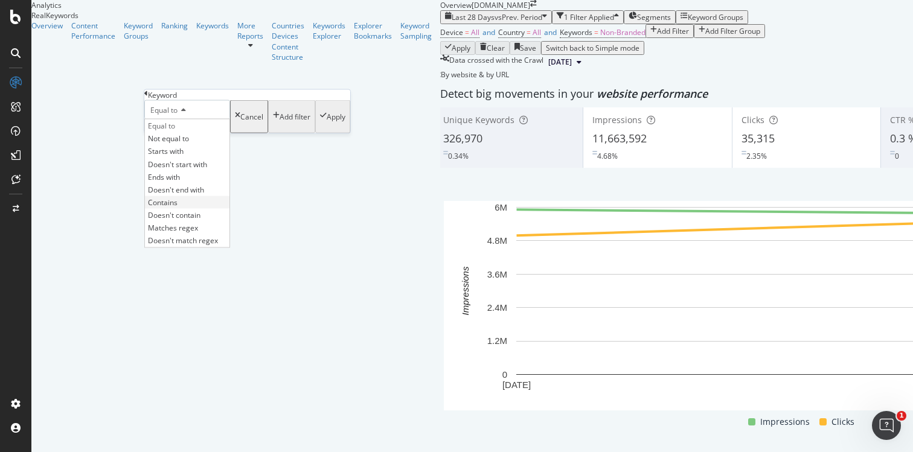
click at [191, 208] on div "Contains" at bounding box center [187, 202] width 84 height 13
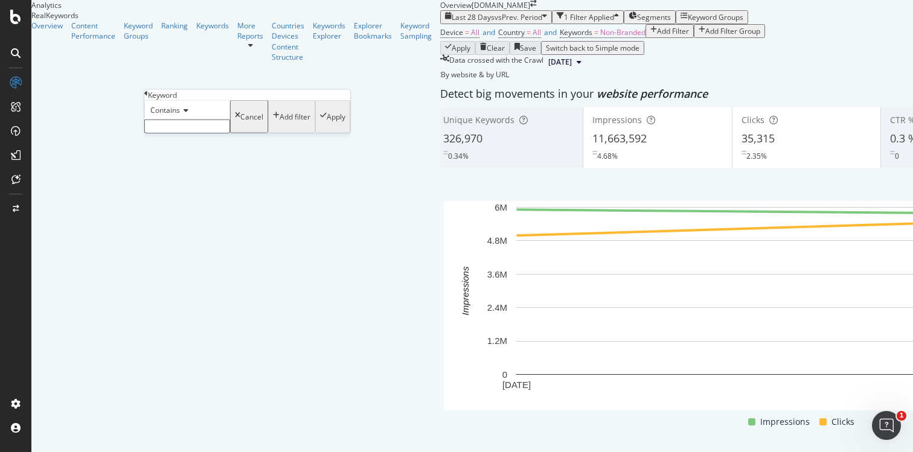
click at [196, 133] on input "text" at bounding box center [187, 127] width 86 height 14
type input "king bed"
click at [327, 126] on div "Apply" at bounding box center [336, 120] width 19 height 10
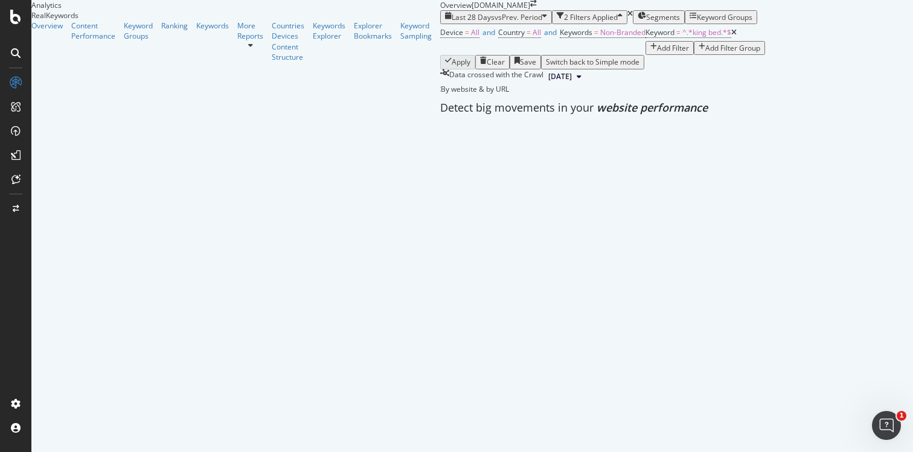
click at [646, 22] on span "Segments" at bounding box center [663, 17] width 34 height 10
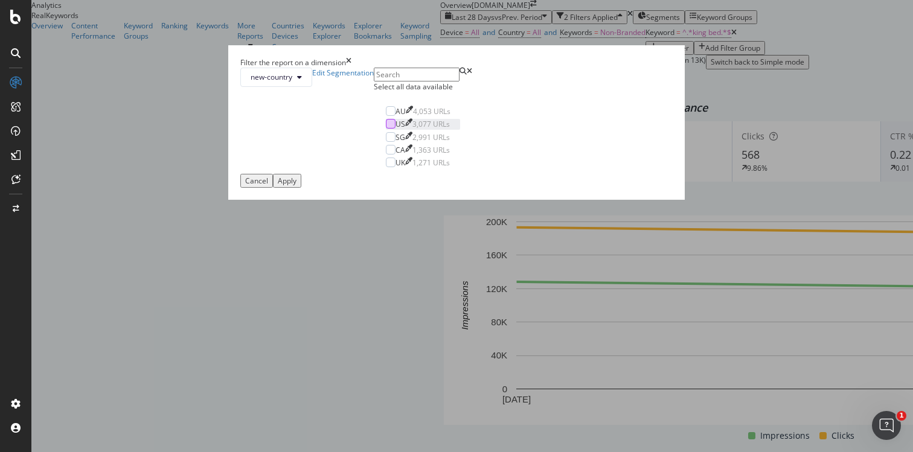
click at [386, 129] on div "modal" at bounding box center [391, 124] width 10 height 10
click at [296, 186] on div "Apply" at bounding box center [287, 181] width 19 height 10
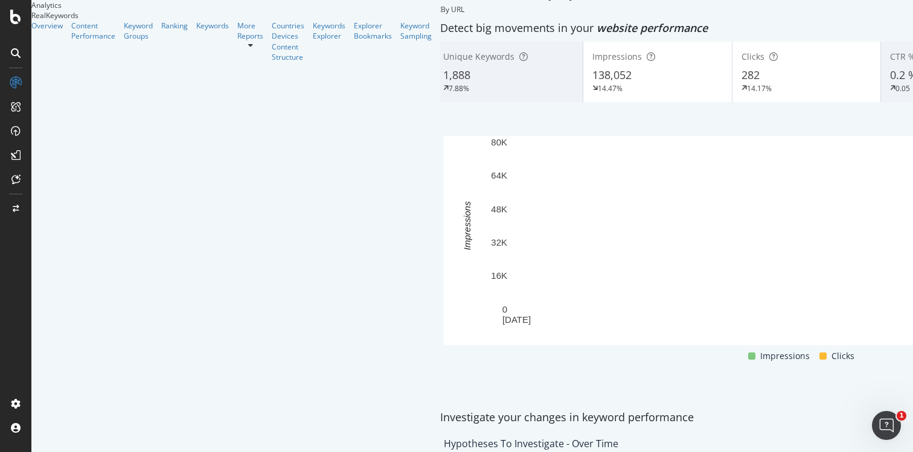
scroll to position [1380, 0]
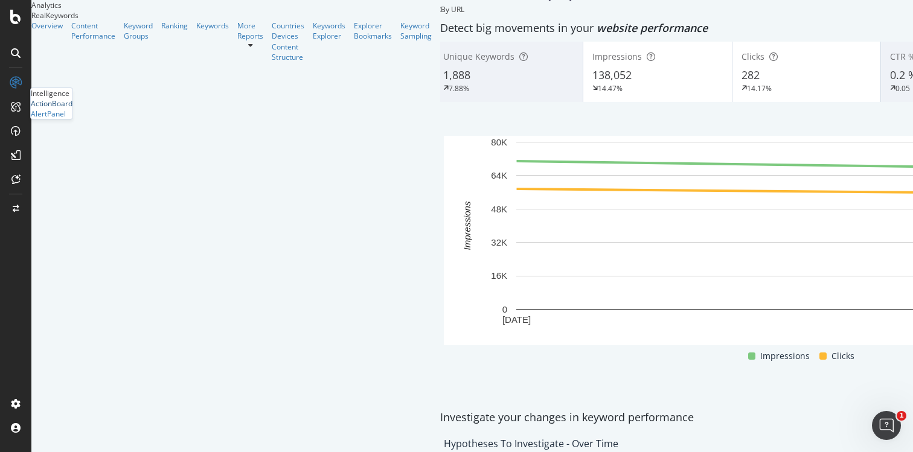
click at [72, 109] on div "ActionBoard" at bounding box center [52, 103] width 42 height 10
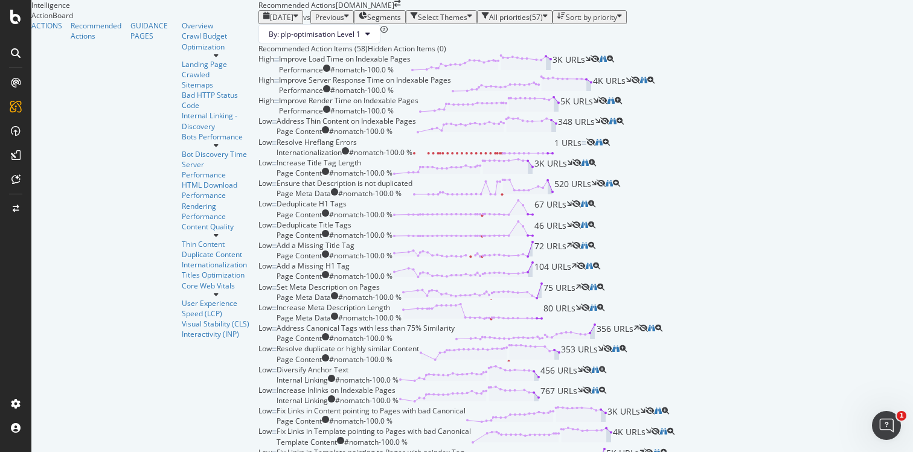
scroll to position [515, 0]
click at [588, 242] on icon "binoculars" at bounding box center [584, 245] width 7 height 7
click at [529, 22] on div "( 57 )" at bounding box center [535, 17] width 13 height 10
click at [467, 22] on div "button" at bounding box center [469, 17] width 5 height 10
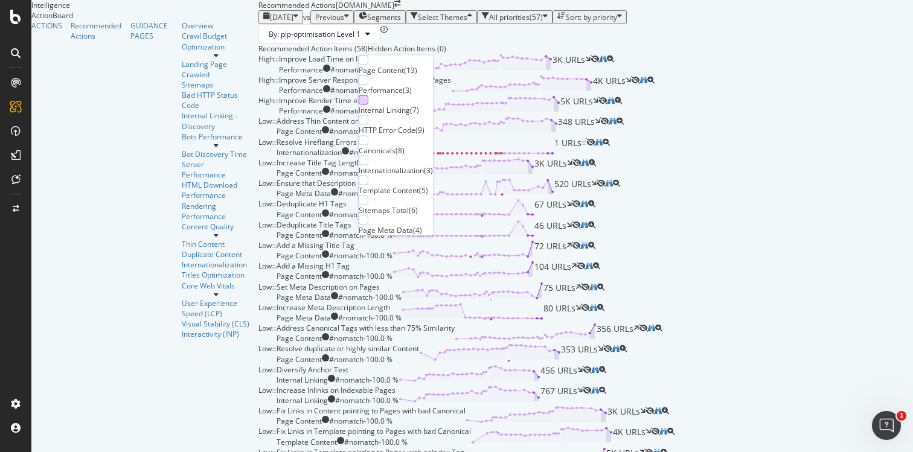
click at [368, 105] on div at bounding box center [364, 100] width 10 height 10
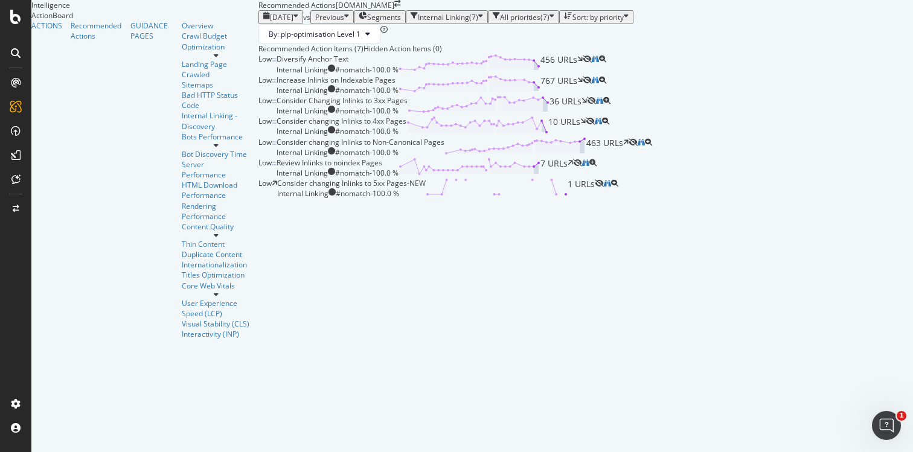
click at [519, 43] on div "2025 Sep. 14th vs Previous Segments Internal Linking ( 7 ) All priorities ( 7 )…" at bounding box center [585, 26] width 654 height 33
click at [469, 22] on div "( 7 )" at bounding box center [473, 17] width 9 height 10
click at [511, 54] on div "Recommended Action Items (7) Hidden Action Items (0)" at bounding box center [585, 48] width 654 height 10
click at [599, 84] on icon "binoculars" at bounding box center [594, 80] width 7 height 7
click at [599, 63] on icon "binoculars" at bounding box center [594, 59] width 7 height 7
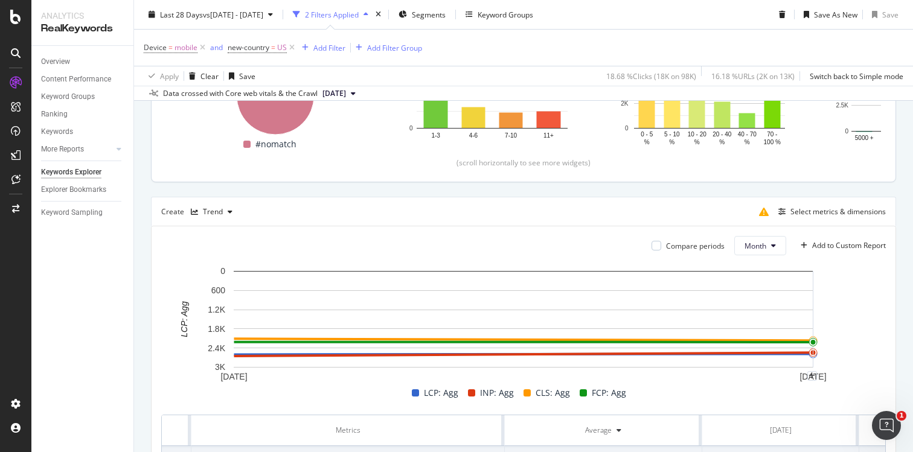
scroll to position [273, 0]
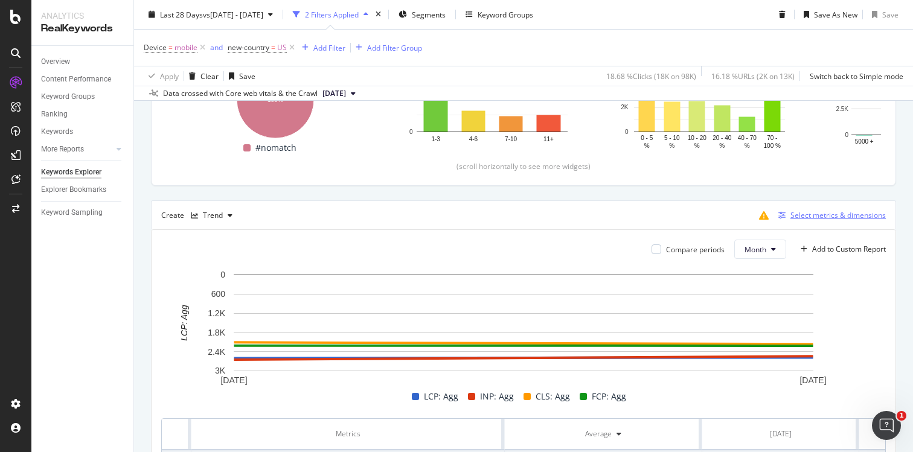
click at [801, 214] on div "Select metrics & dimensions" at bounding box center [837, 215] width 95 height 10
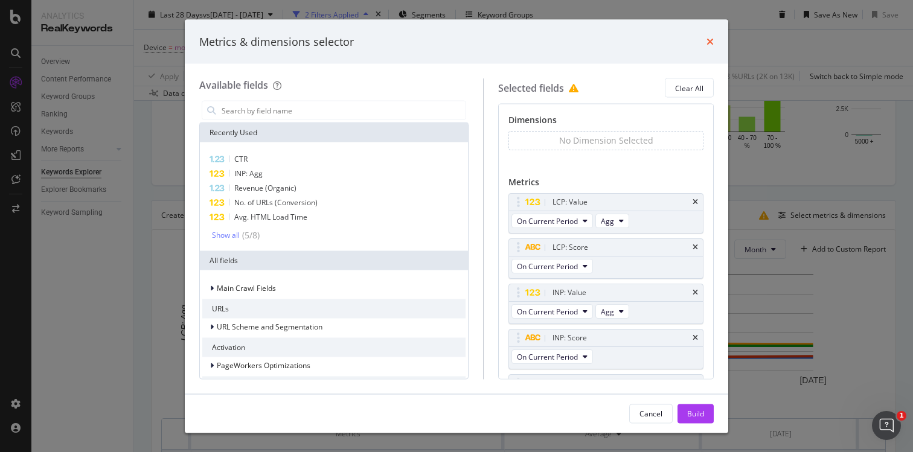
click at [710, 42] on icon "times" at bounding box center [709, 42] width 7 height 10
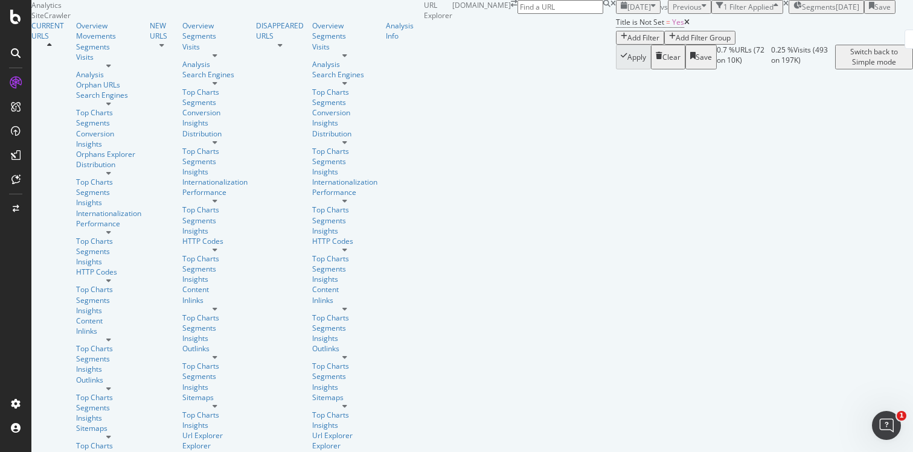
scroll to position [163, 0]
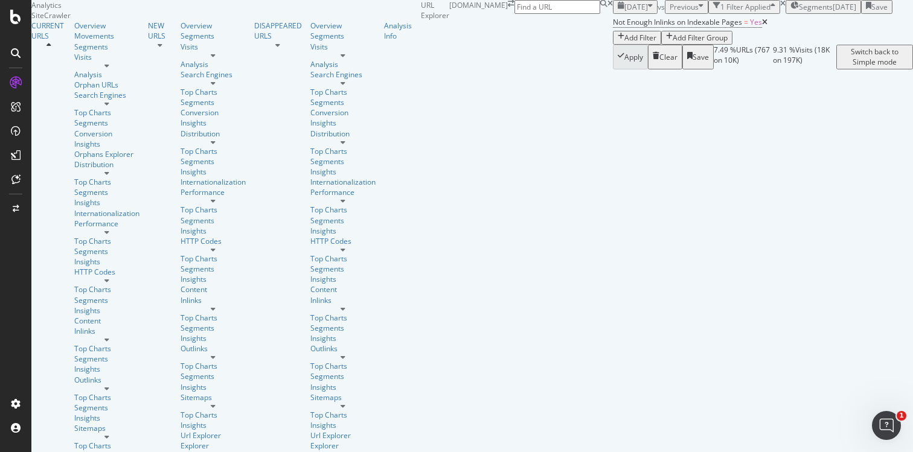
scroll to position [0, 0]
click at [799, 12] on span "Segments" at bounding box center [816, 7] width 34 height 10
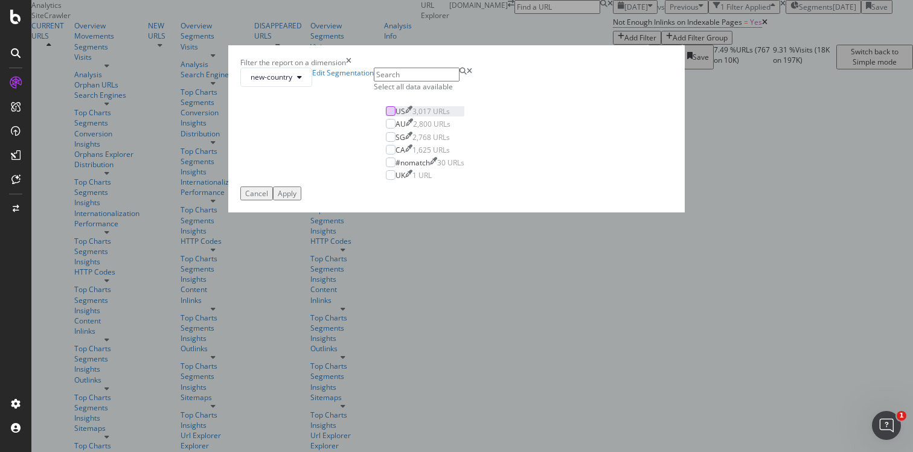
click at [386, 116] on div "modal" at bounding box center [391, 111] width 10 height 10
click at [296, 199] on div "Apply" at bounding box center [287, 193] width 19 height 10
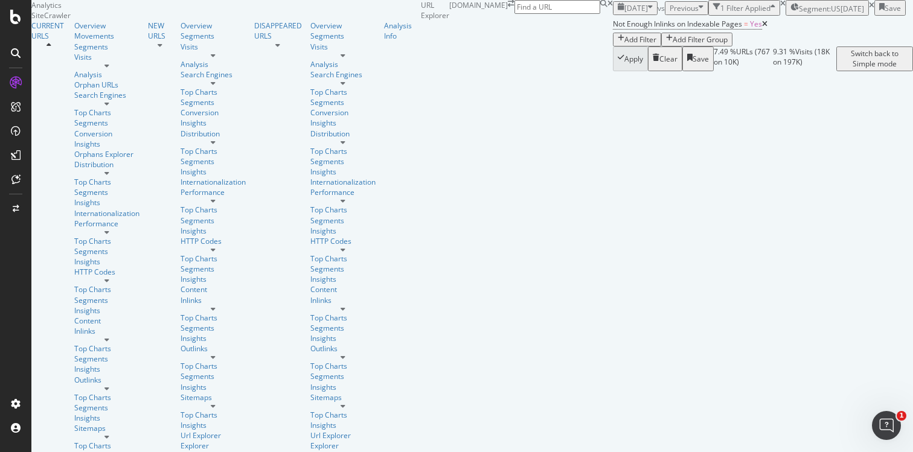
click at [624, 45] on div "Add Filter" at bounding box center [640, 39] width 32 height 10
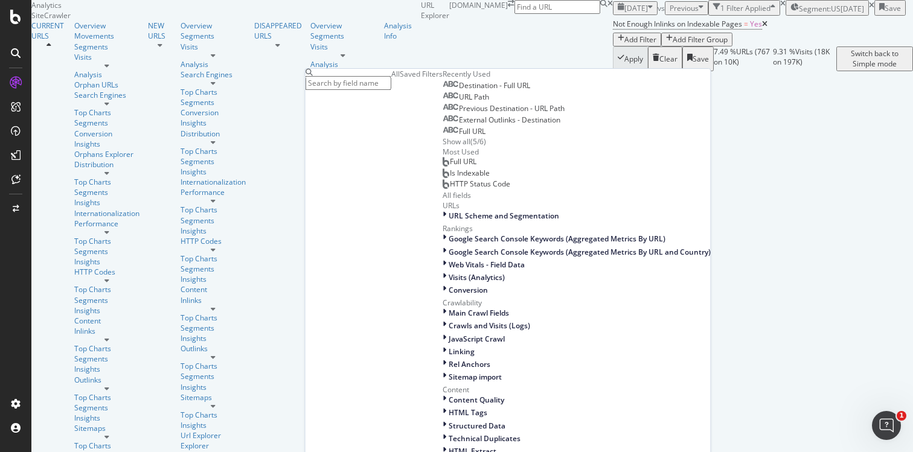
click at [352, 84] on input "text" at bounding box center [348, 83] width 86 height 14
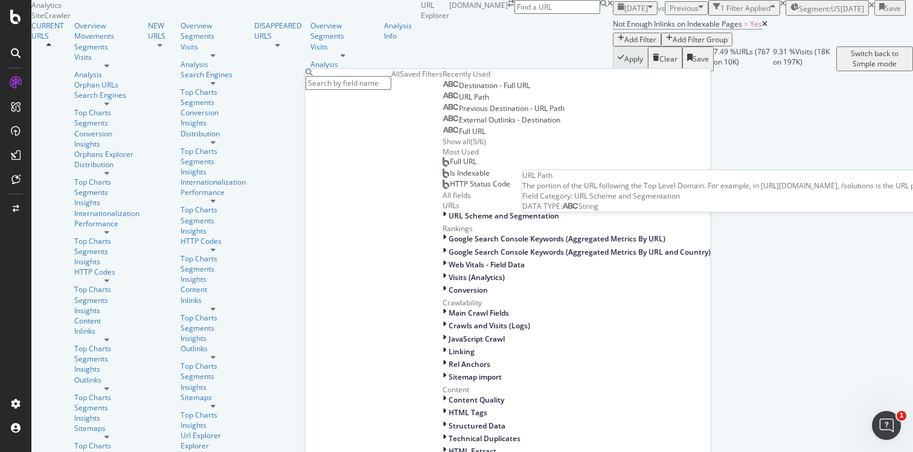
click at [442, 102] on div "URL Path" at bounding box center [465, 97] width 46 height 10
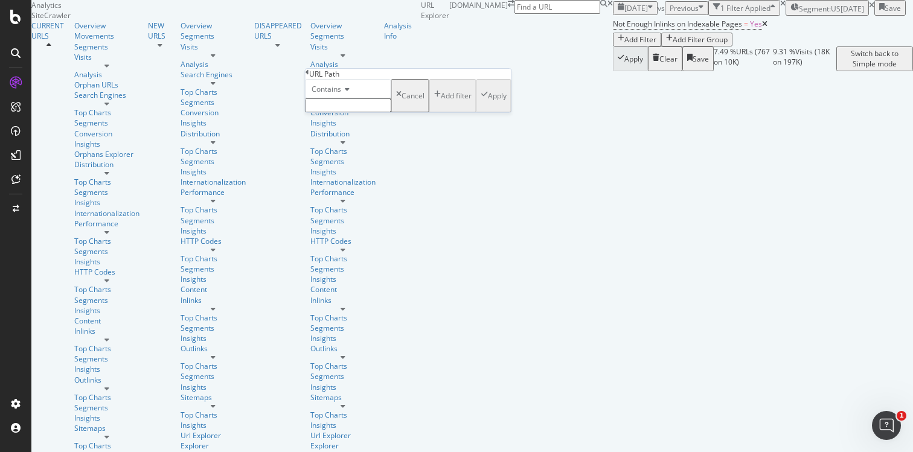
click at [355, 112] on input "text" at bounding box center [348, 105] width 86 height 14
type input "/"
type input "sofa"
click at [488, 104] on div "Apply" at bounding box center [497, 99] width 19 height 10
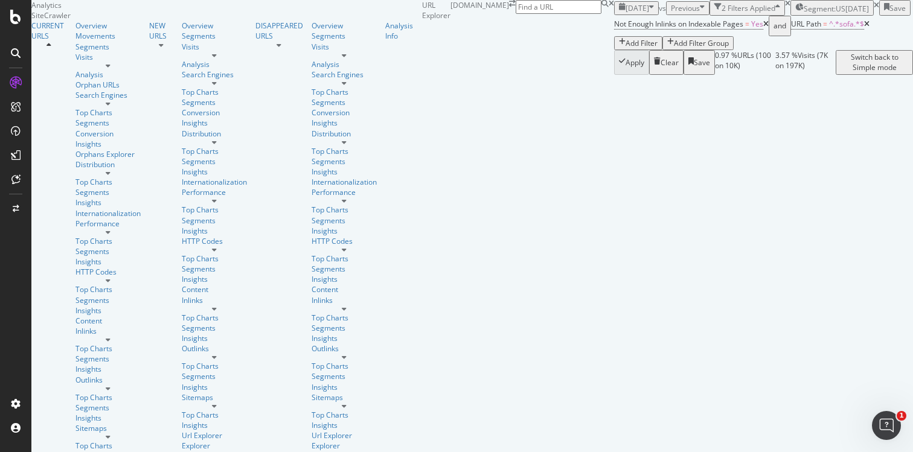
scroll to position [5, 0]
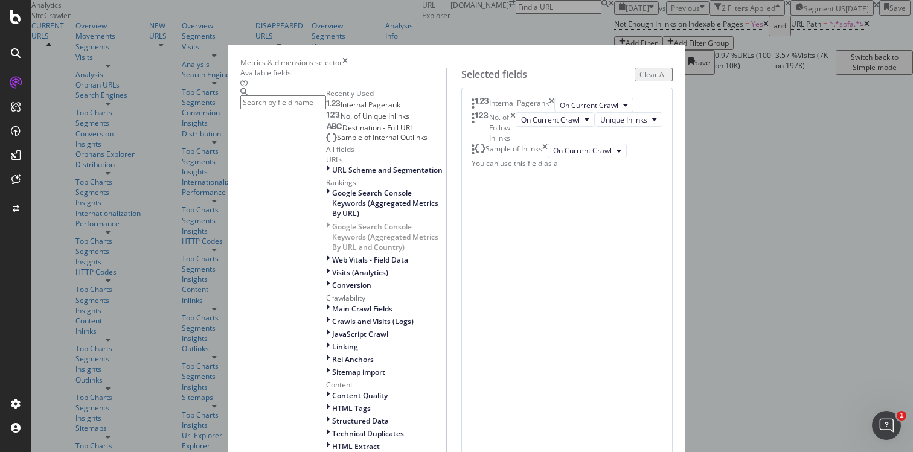
click at [672, 57] on div "Metrics & dimensions selector" at bounding box center [456, 62] width 432 height 10
click at [348, 57] on icon "times" at bounding box center [344, 62] width 5 height 10
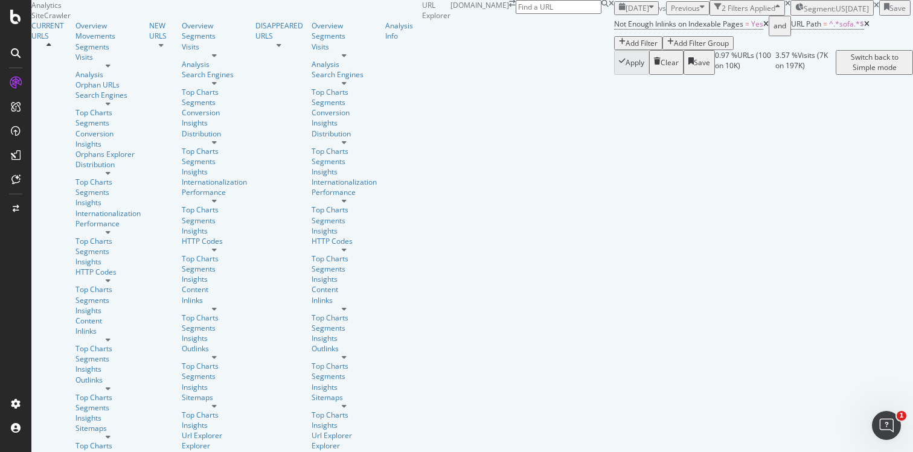
click at [889, 13] on div "Save" at bounding box center [897, 8] width 16 height 10
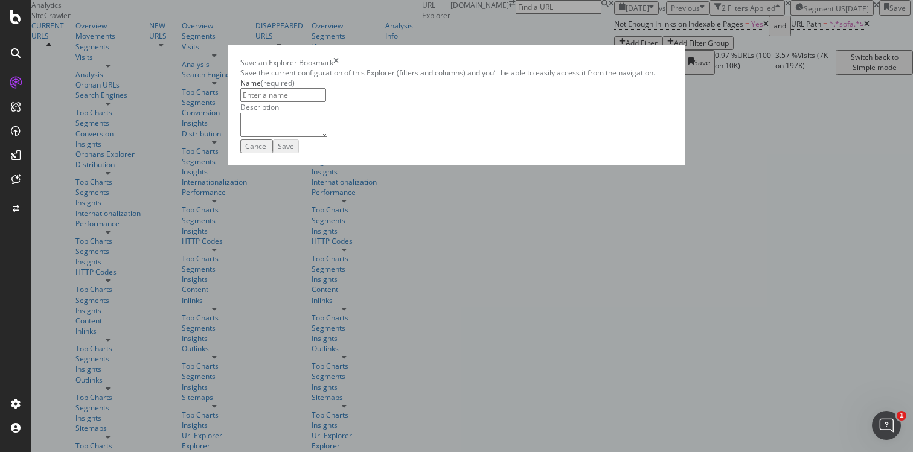
click at [272, 102] on input "modal" at bounding box center [283, 95] width 86 height 14
type input "vvvvv"
click at [339, 68] on icon "times" at bounding box center [335, 62] width 5 height 10
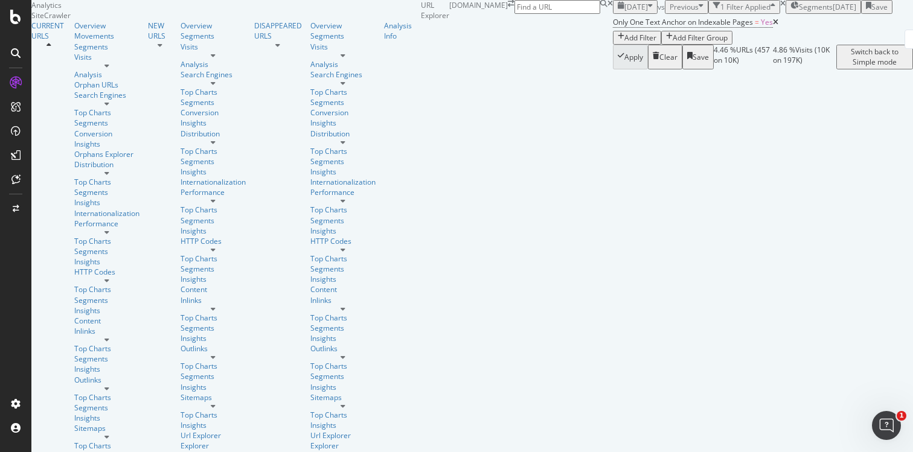
click at [709, 45] on div "Only One Text Anchor on Indexable Pages = Yes Add Filter Add Filter Group" at bounding box center [763, 29] width 300 height 31
